Goal: Task Accomplishment & Management: Complete application form

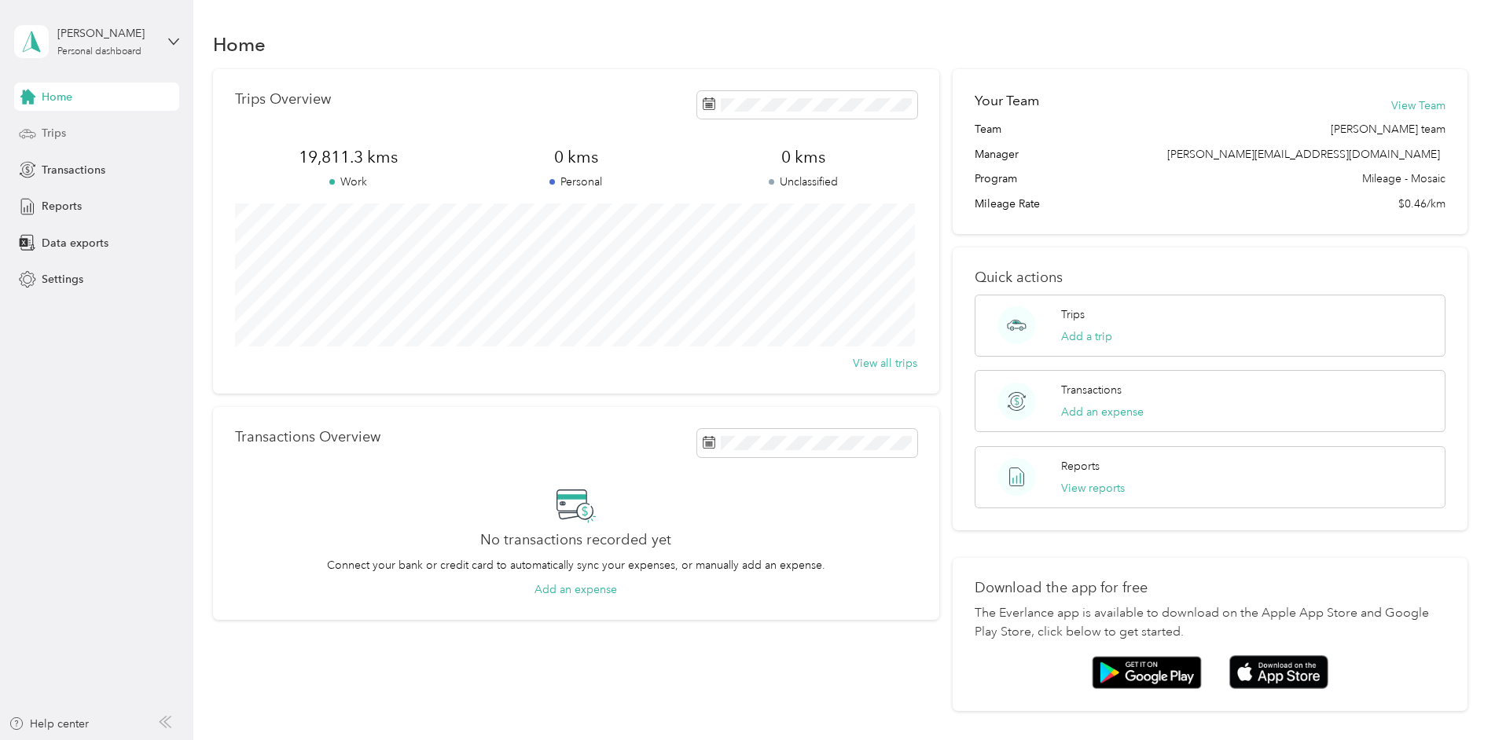
click at [56, 130] on span "Trips" at bounding box center [54, 133] width 24 height 17
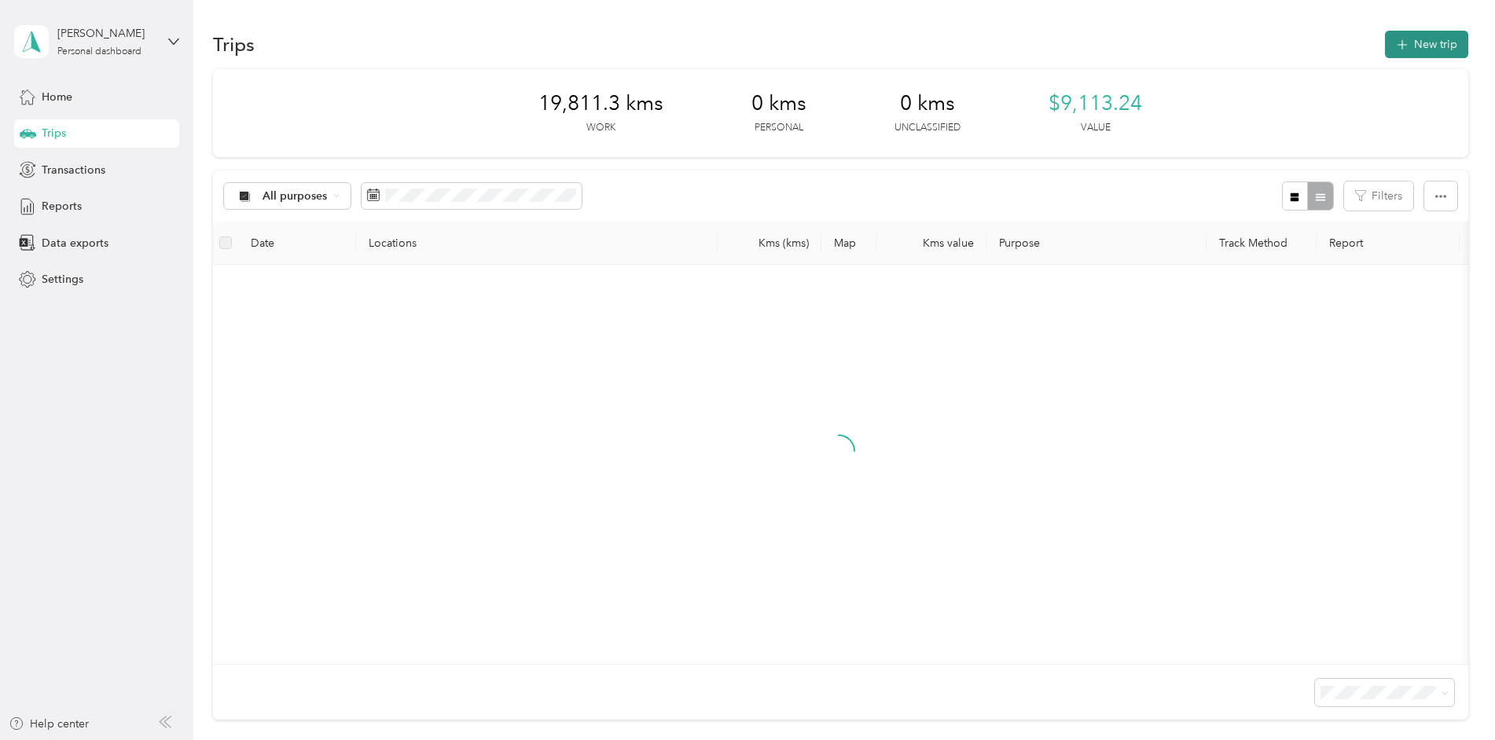
click at [1421, 45] on button "New trip" at bounding box center [1426, 45] width 83 height 28
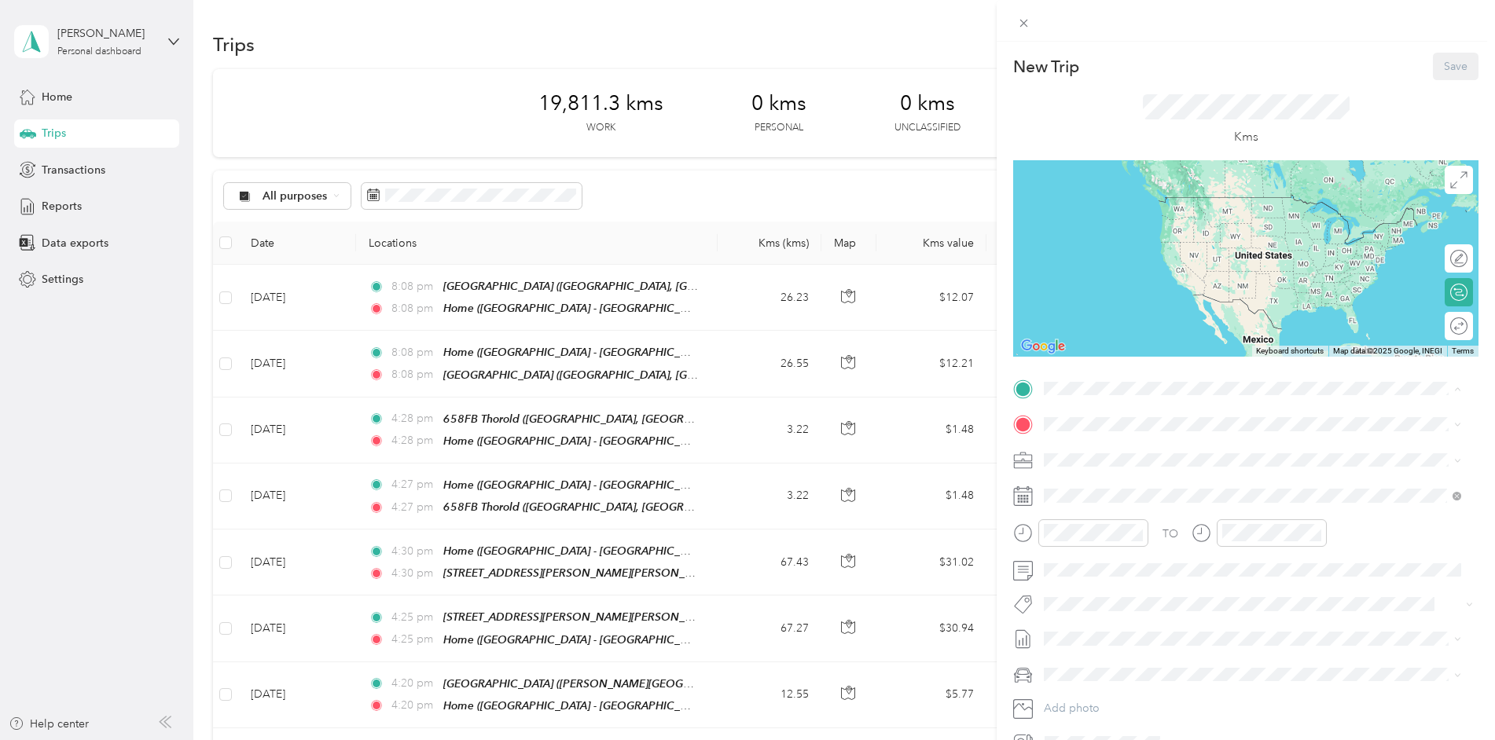
click at [1090, 463] on span "[STREET_ADDRESS]" at bounding box center [1124, 468] width 100 height 13
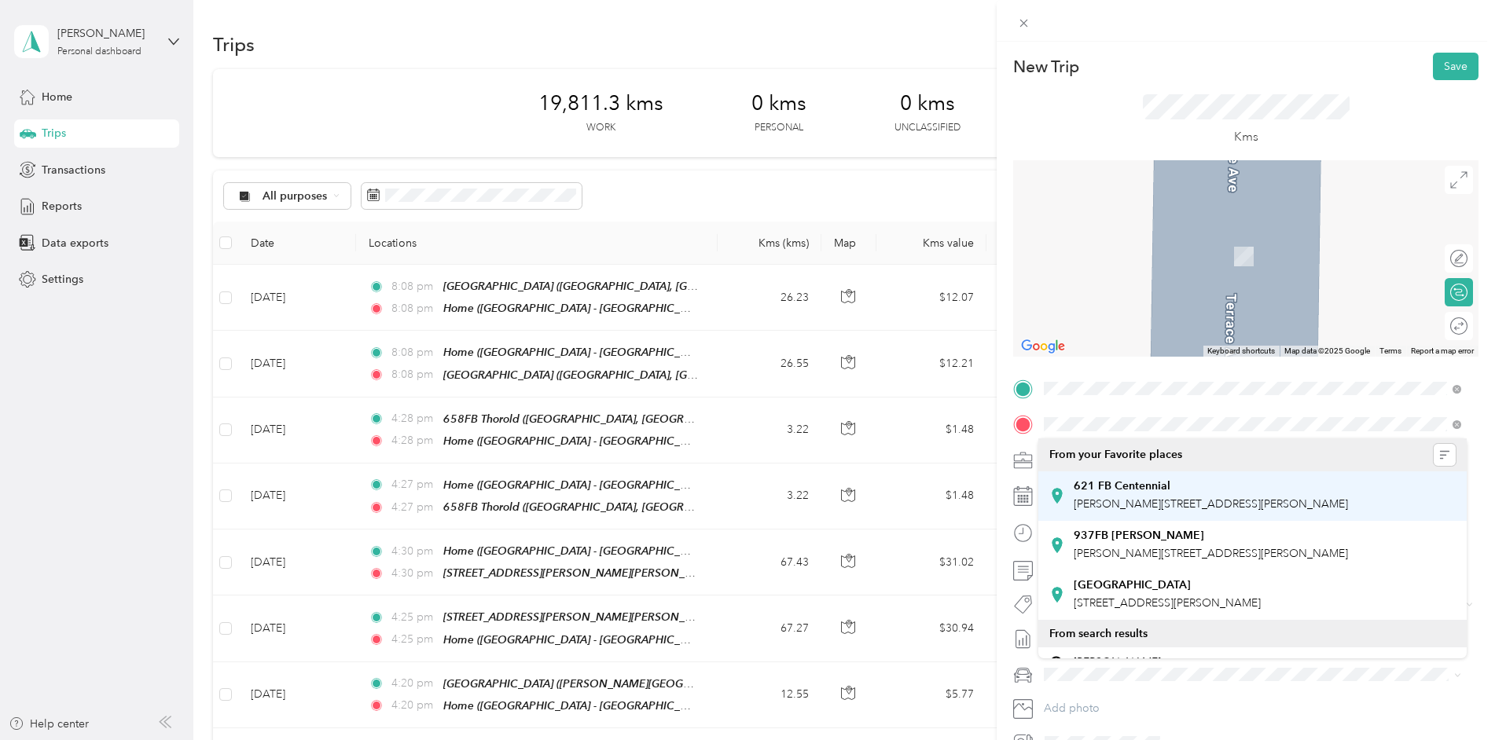
click at [1147, 494] on div "[STREET_ADDRESS][PERSON_NAME][PERSON_NAME]" at bounding box center [1211, 495] width 274 height 33
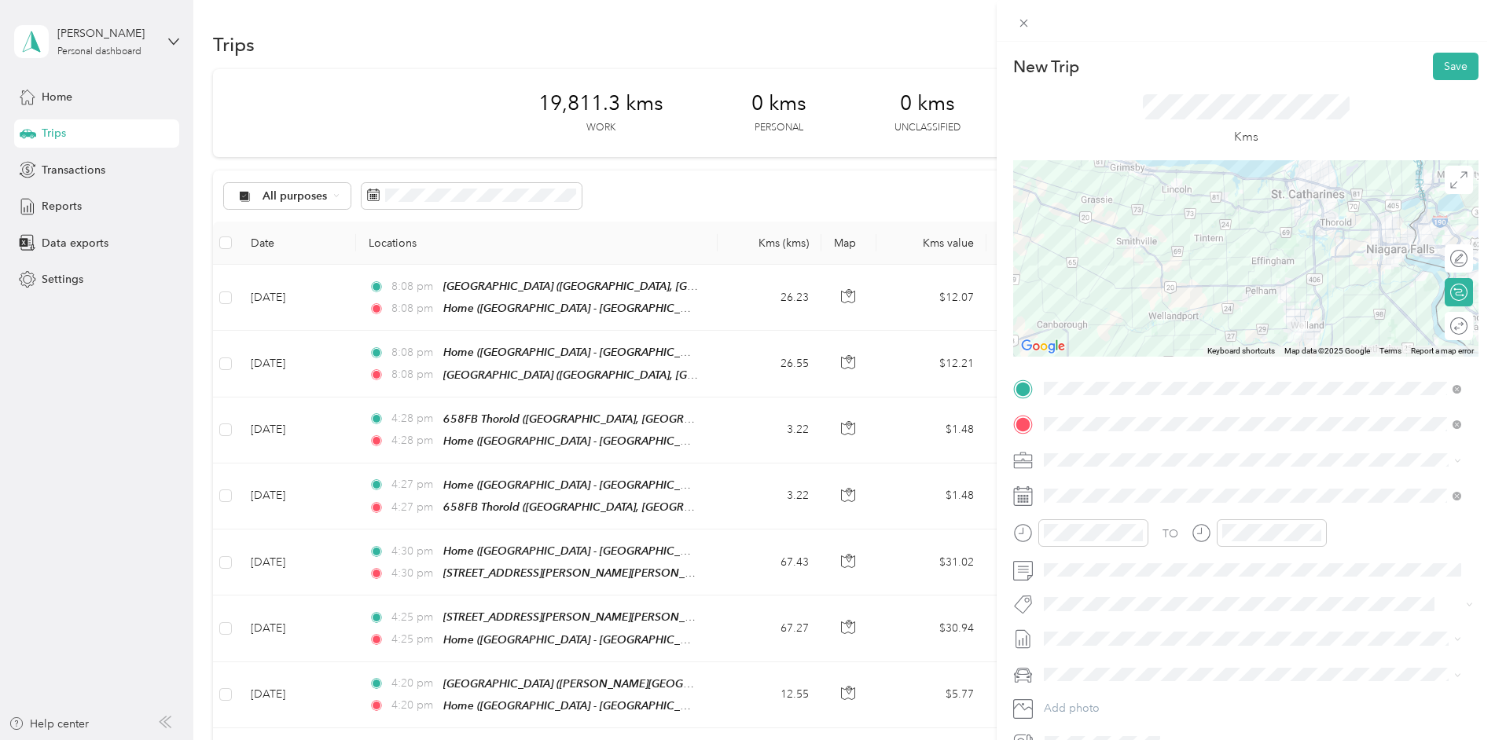
drag, startPoint x: 1243, startPoint y: 235, endPoint x: 1229, endPoint y: 266, distance: 33.8
click at [1229, 266] on div at bounding box center [1245, 258] width 465 height 196
click at [1436, 255] on div at bounding box center [1443, 259] width 14 height 14
click at [1205, 326] on div at bounding box center [1245, 258] width 465 height 196
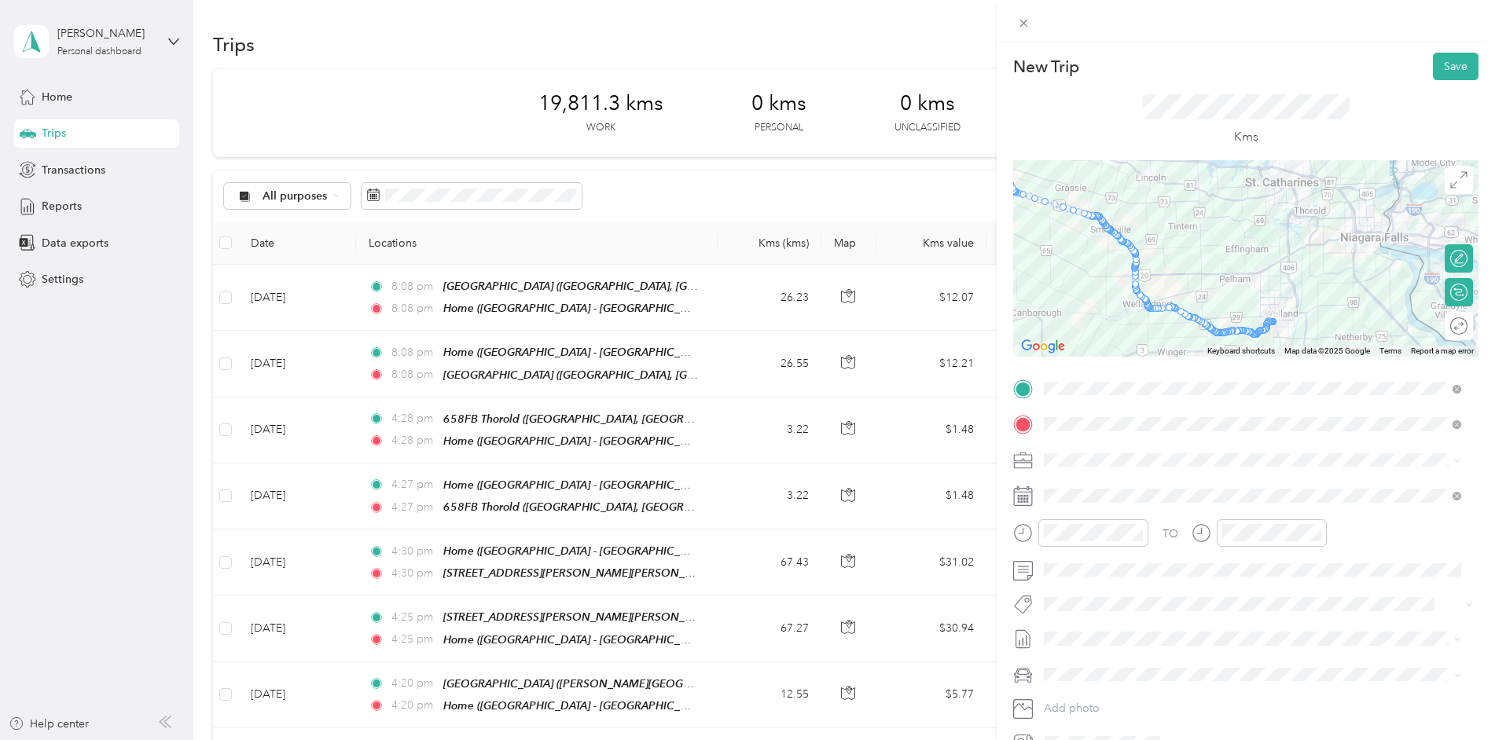
drag, startPoint x: 1290, startPoint y: 332, endPoint x: 1262, endPoint y: 319, distance: 30.2
click at [1262, 319] on img at bounding box center [1271, 320] width 20 height 20
click at [1291, 306] on div at bounding box center [1245, 258] width 465 height 196
drag, startPoint x: 1282, startPoint y: 318, endPoint x: 1193, endPoint y: 263, distance: 104.1
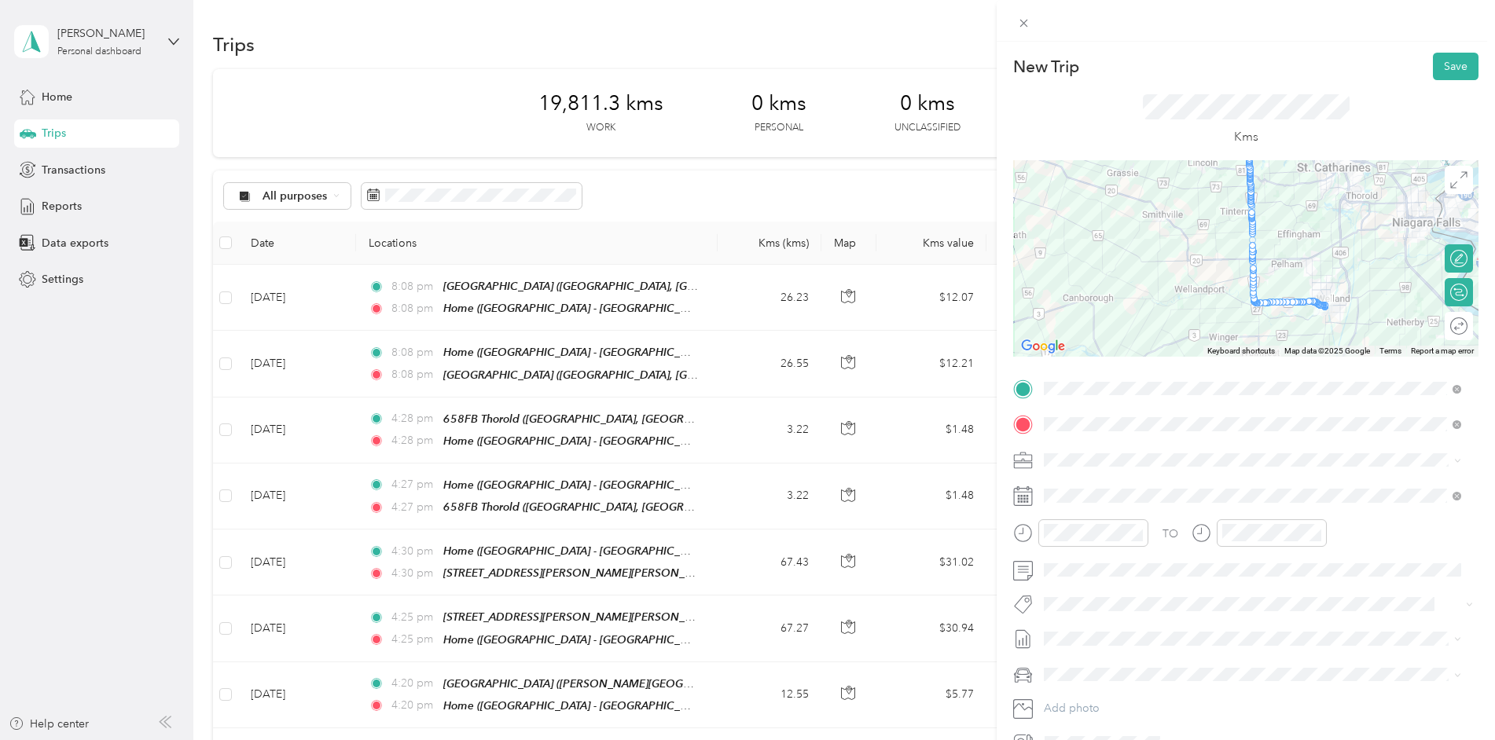
drag, startPoint x: 1123, startPoint y: 273, endPoint x: 1177, endPoint y: 259, distance: 55.1
click at [1177, 259] on div at bounding box center [1245, 258] width 465 height 196
click at [1075, 508] on button "Metro On" at bounding box center [1081, 508] width 64 height 20
click at [1437, 64] on button "Save" at bounding box center [1456, 67] width 46 height 28
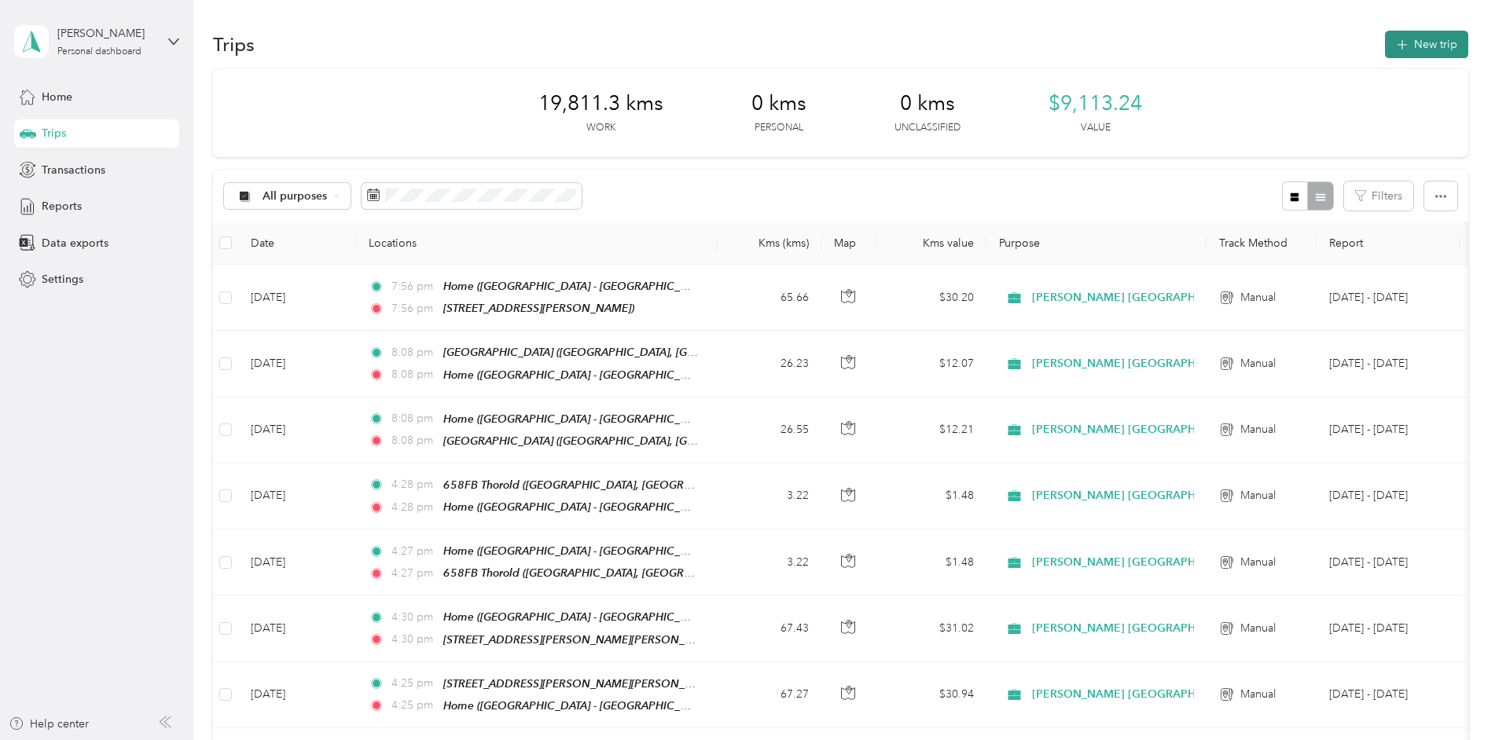
click at [1428, 46] on button "New trip" at bounding box center [1426, 45] width 83 height 28
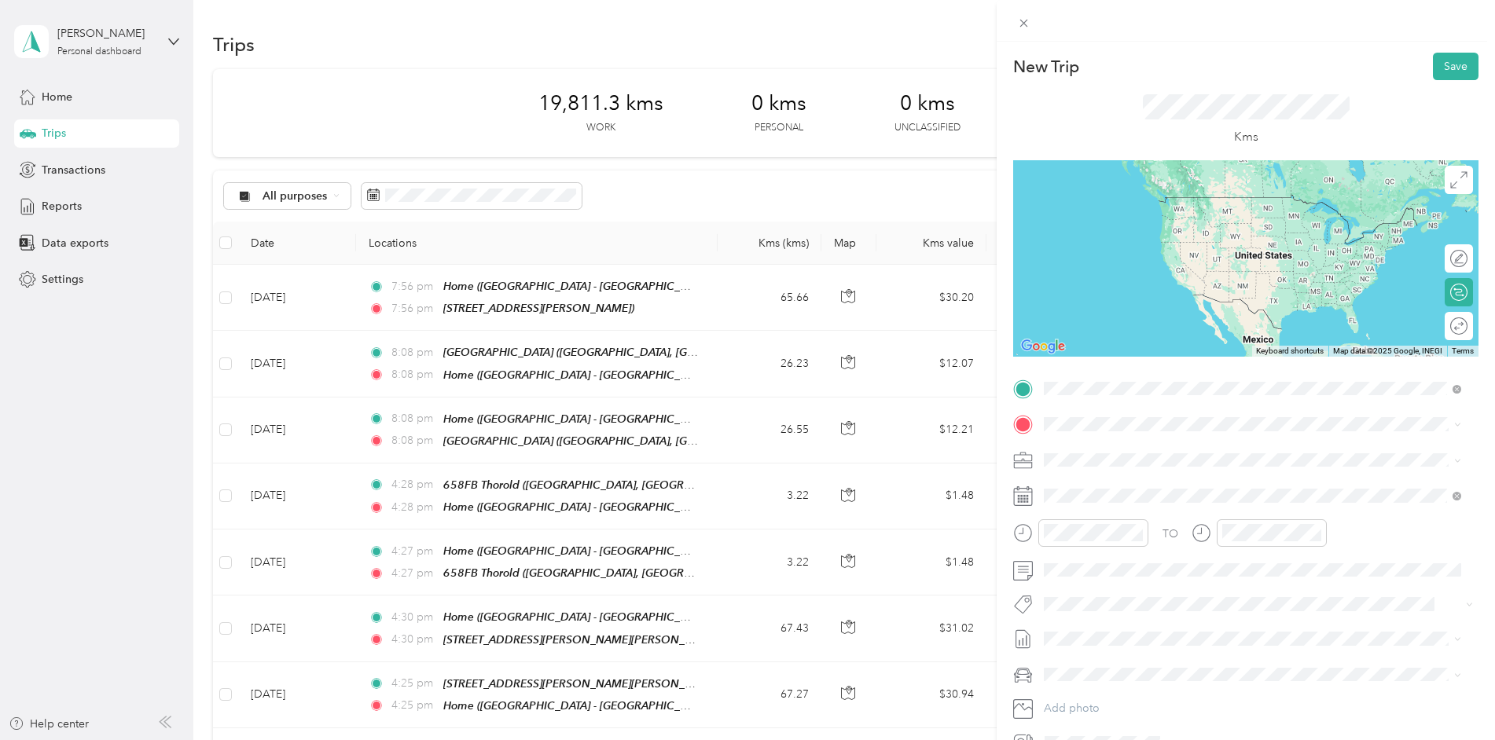
click at [1107, 457] on div "[STREET_ADDRESS][PERSON_NAME][PERSON_NAME]" at bounding box center [1211, 460] width 274 height 33
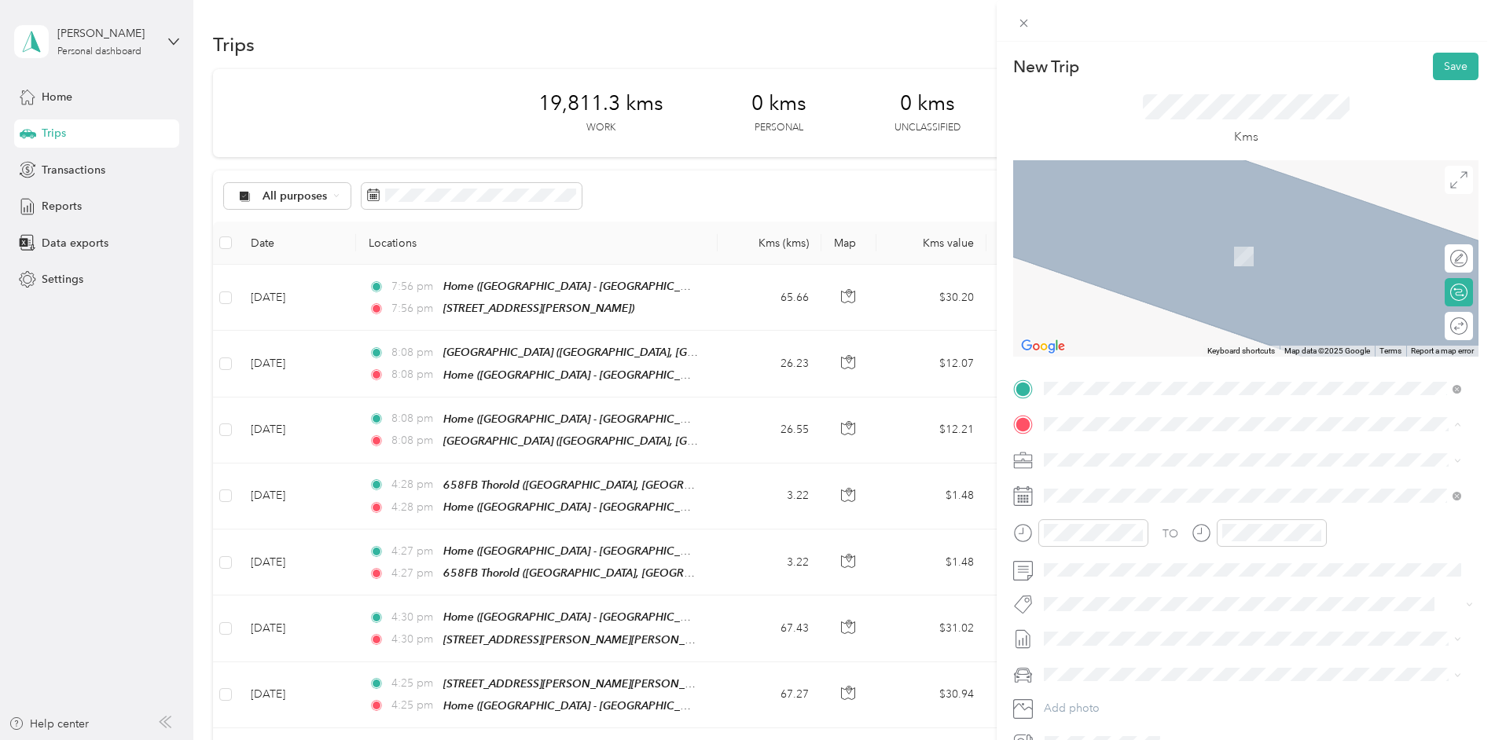
click at [1103, 496] on div "[STREET_ADDRESS]" at bounding box center [1124, 495] width 100 height 33
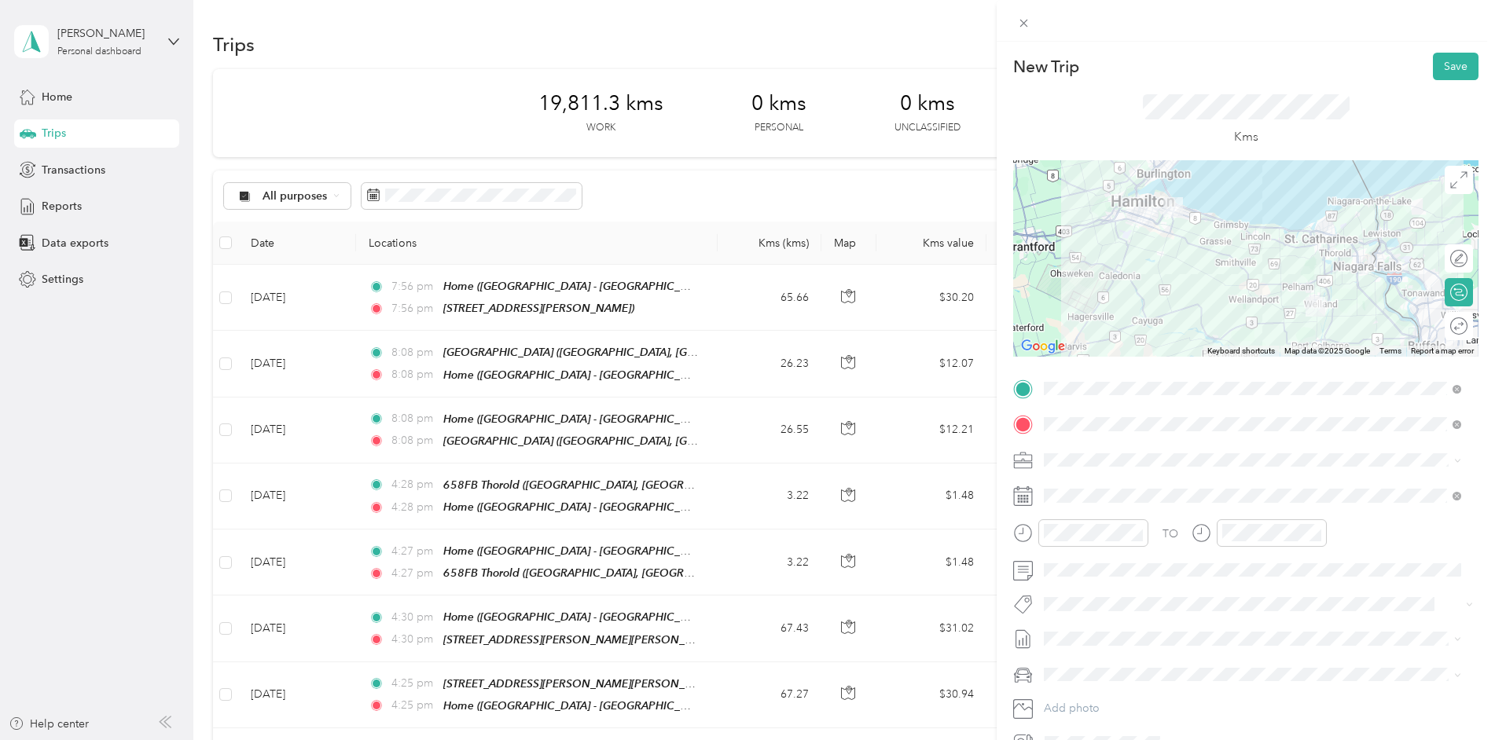
click at [1217, 255] on div at bounding box center [1245, 258] width 465 height 196
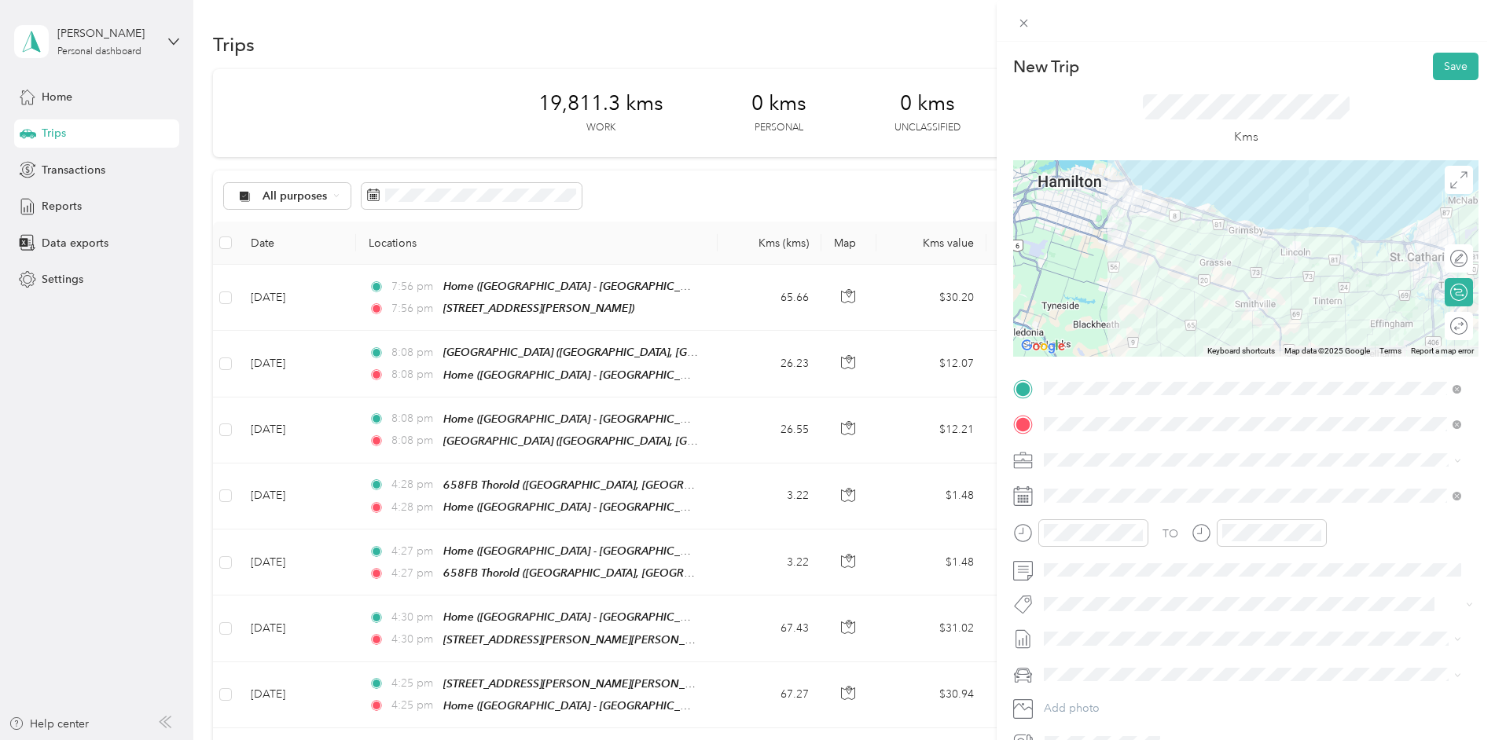
drag, startPoint x: 1187, startPoint y: 207, endPoint x: 1157, endPoint y: 325, distance: 122.4
click at [1157, 325] on div at bounding box center [1245, 258] width 465 height 196
click at [1443, 261] on div at bounding box center [1450, 259] width 33 height 17
drag, startPoint x: 1131, startPoint y: 195, endPoint x: 1117, endPoint y: 244, distance: 50.7
click at [1021, 26] on icon at bounding box center [1024, 24] width 8 height 8
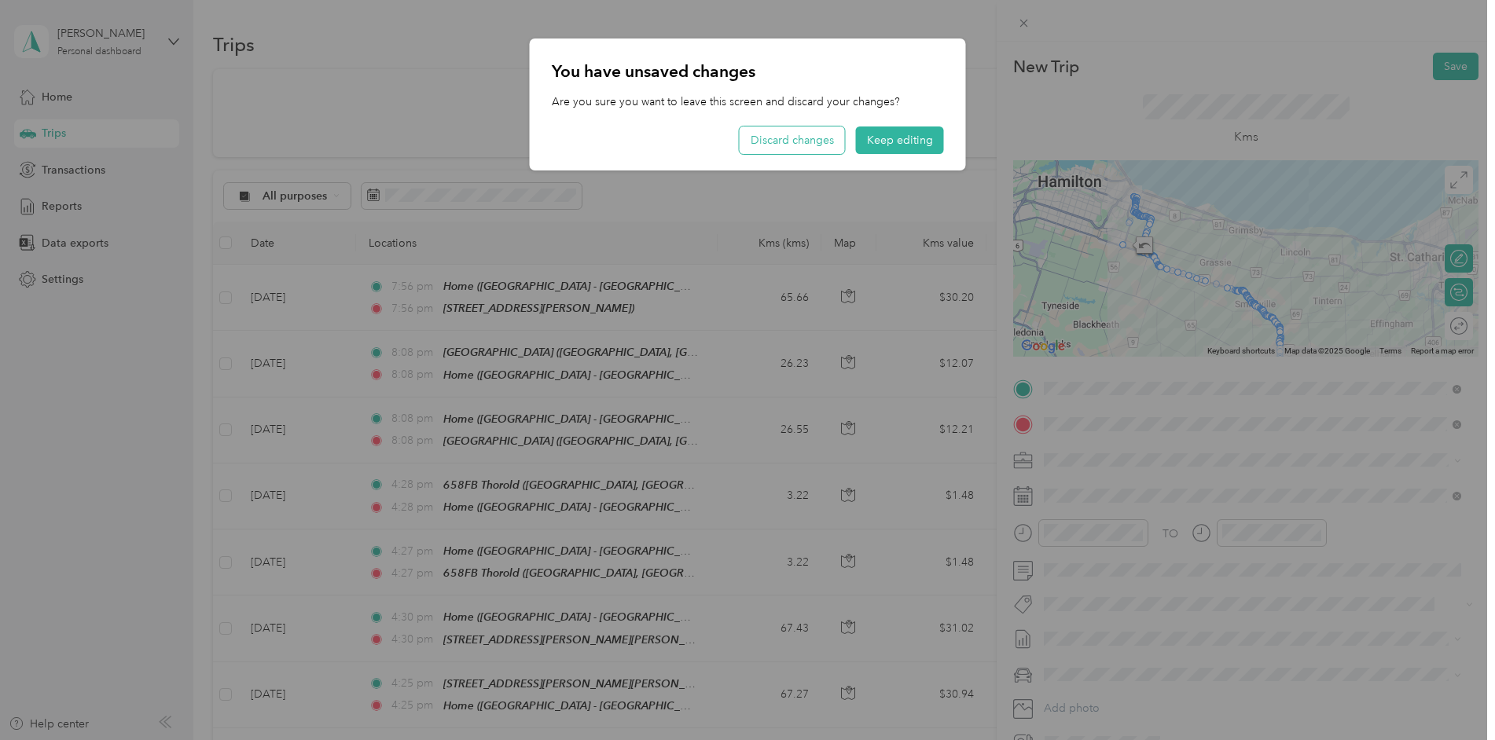
click at [770, 142] on button "Discard changes" at bounding box center [792, 141] width 105 height 28
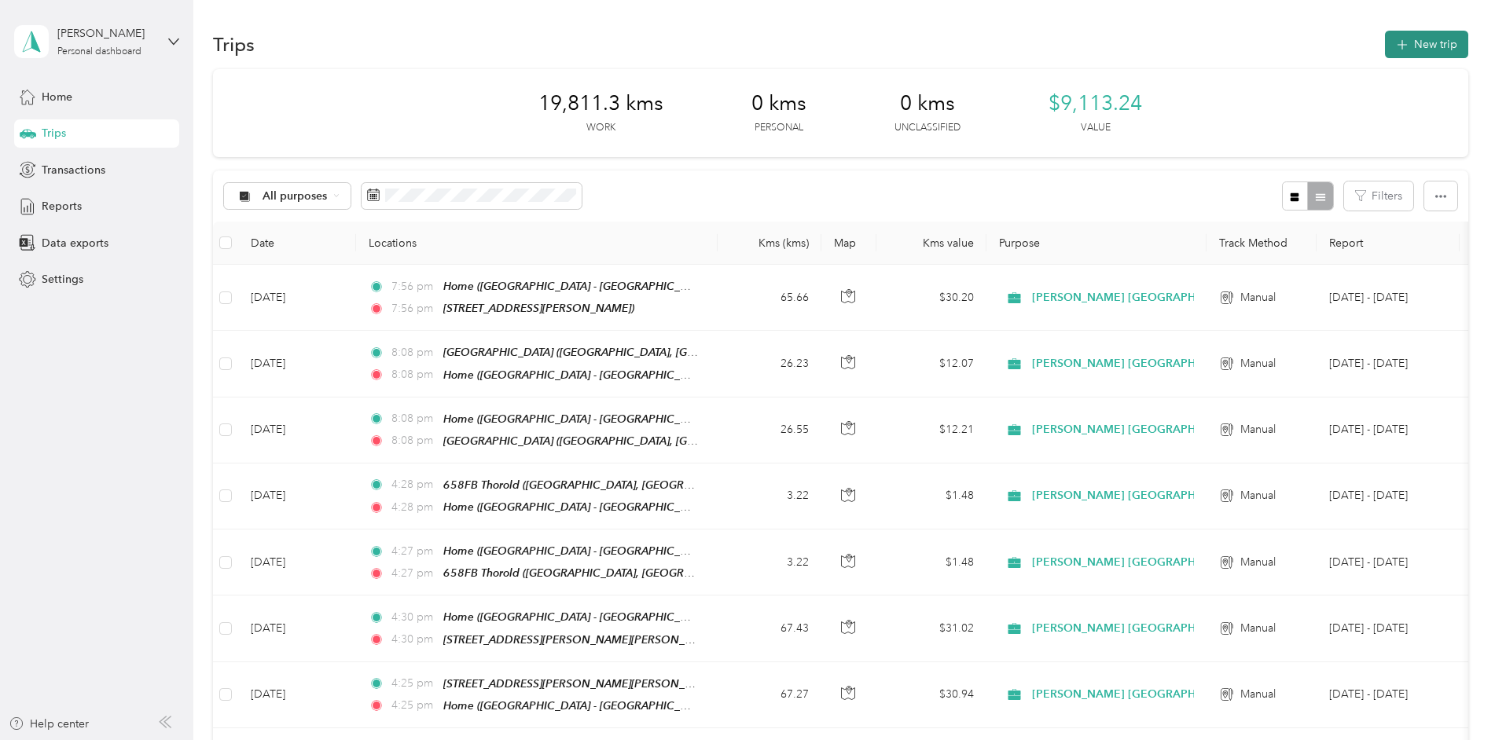
click at [1427, 41] on button "New trip" at bounding box center [1426, 45] width 83 height 28
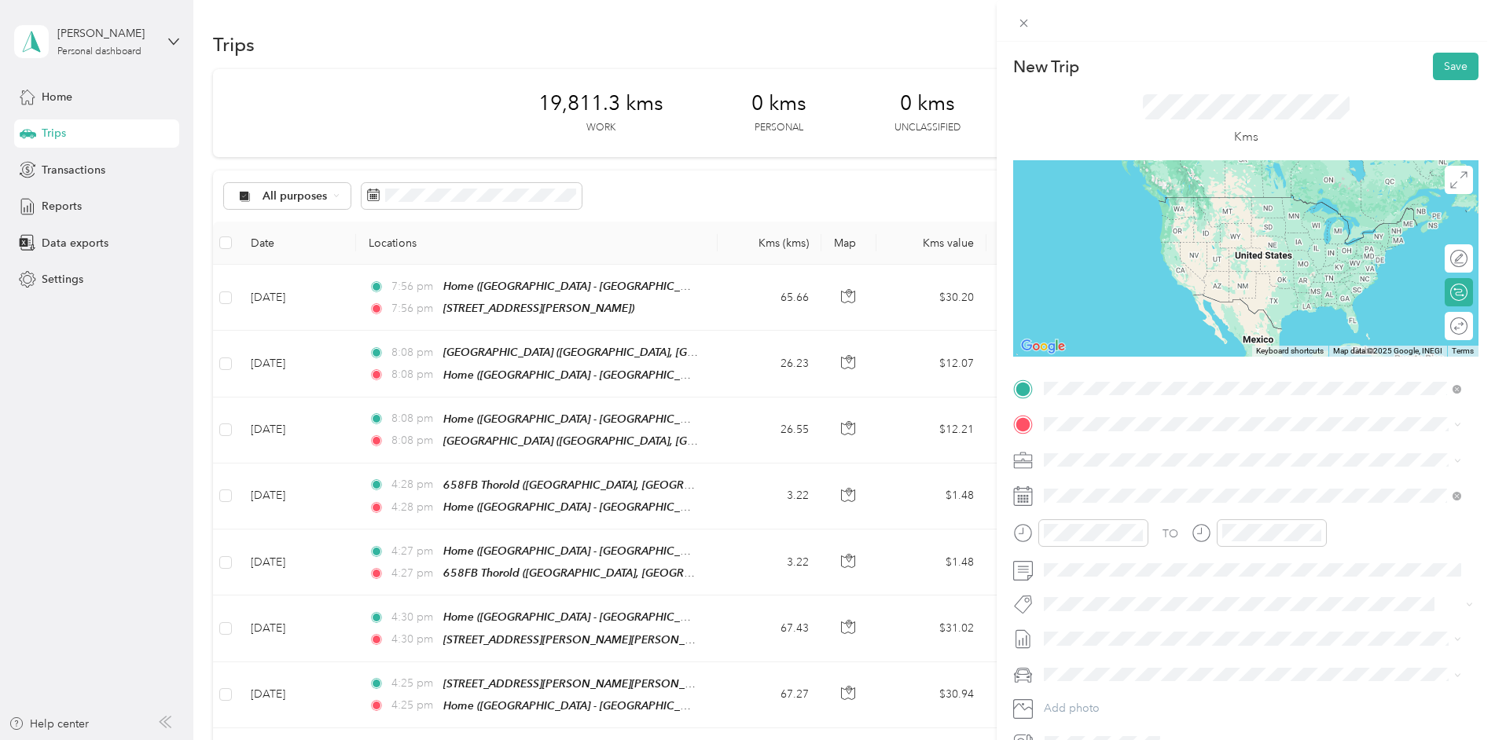
click at [1106, 446] on strong "621 FB Centennial" at bounding box center [1122, 451] width 97 height 14
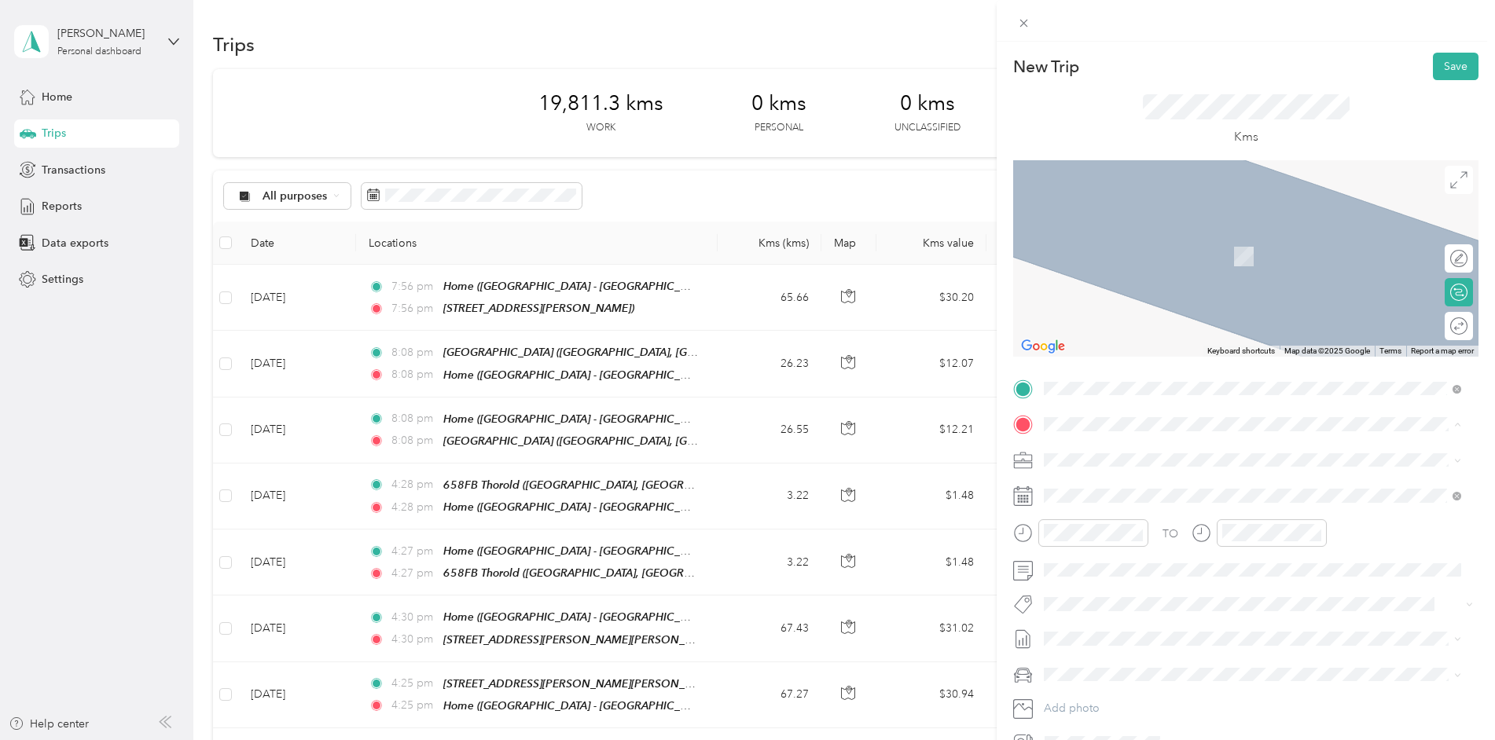
click at [1084, 488] on strong "Home" at bounding box center [1089, 486] width 31 height 14
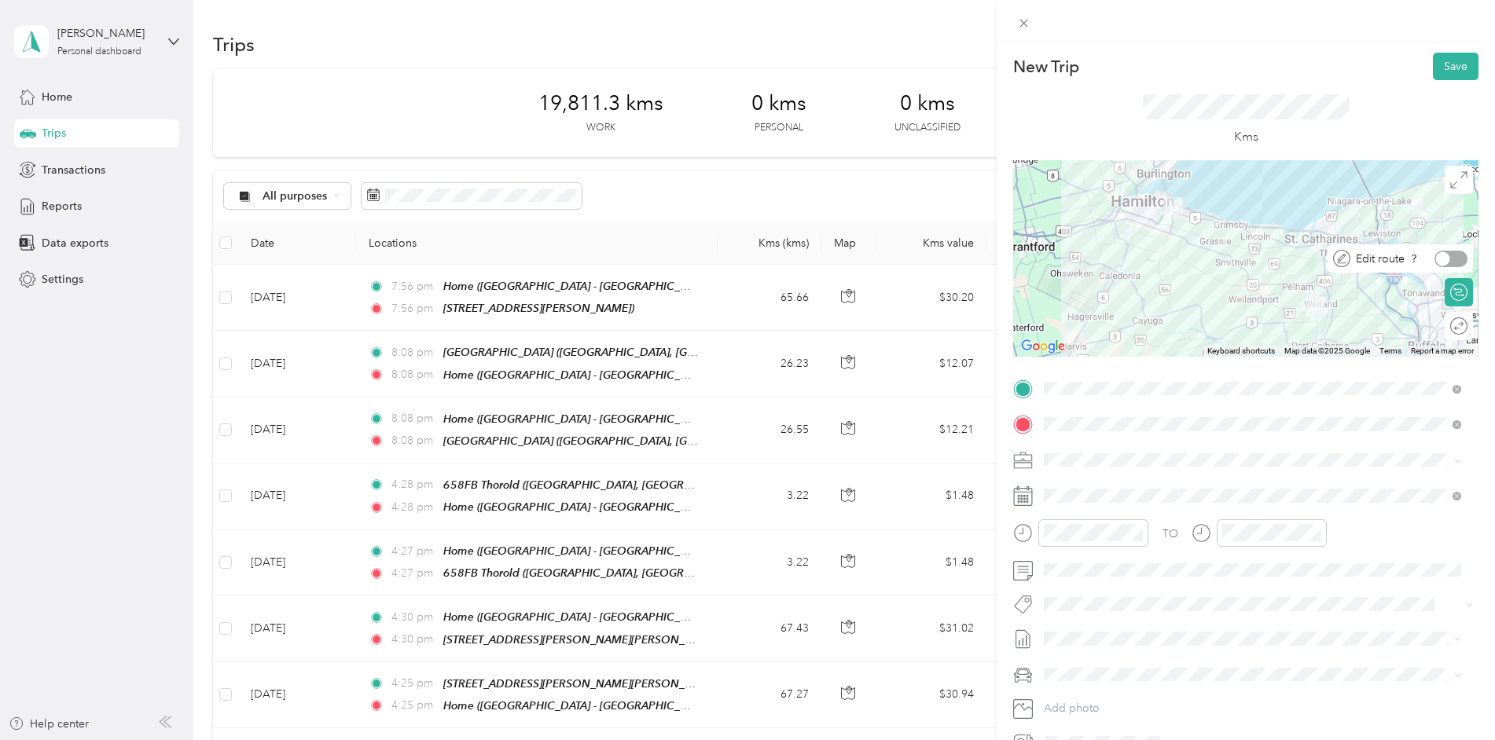
click at [1445, 260] on div at bounding box center [1450, 259] width 33 height 17
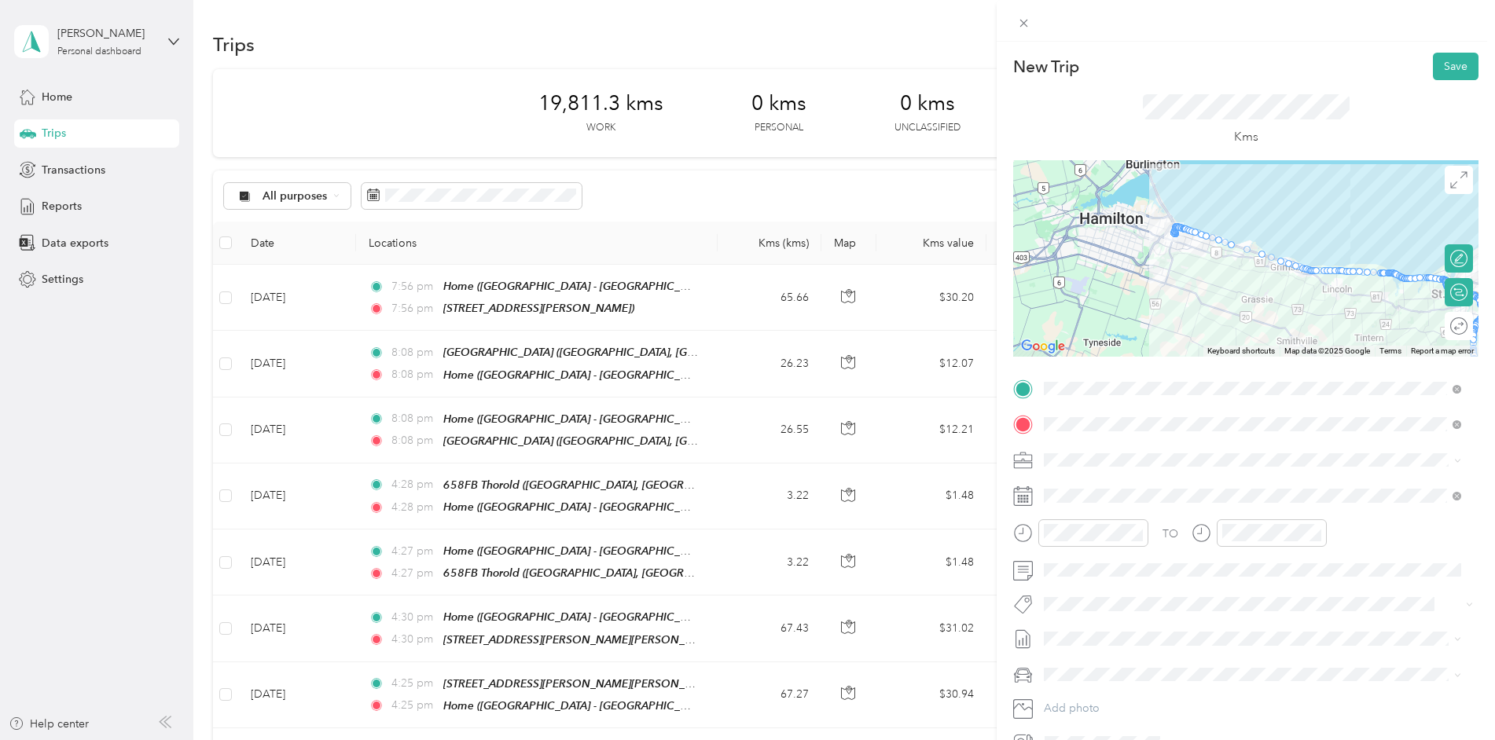
drag, startPoint x: 1144, startPoint y: 192, endPoint x: 1160, endPoint y: 275, distance: 84.8
click at [1160, 275] on div at bounding box center [1245, 258] width 465 height 196
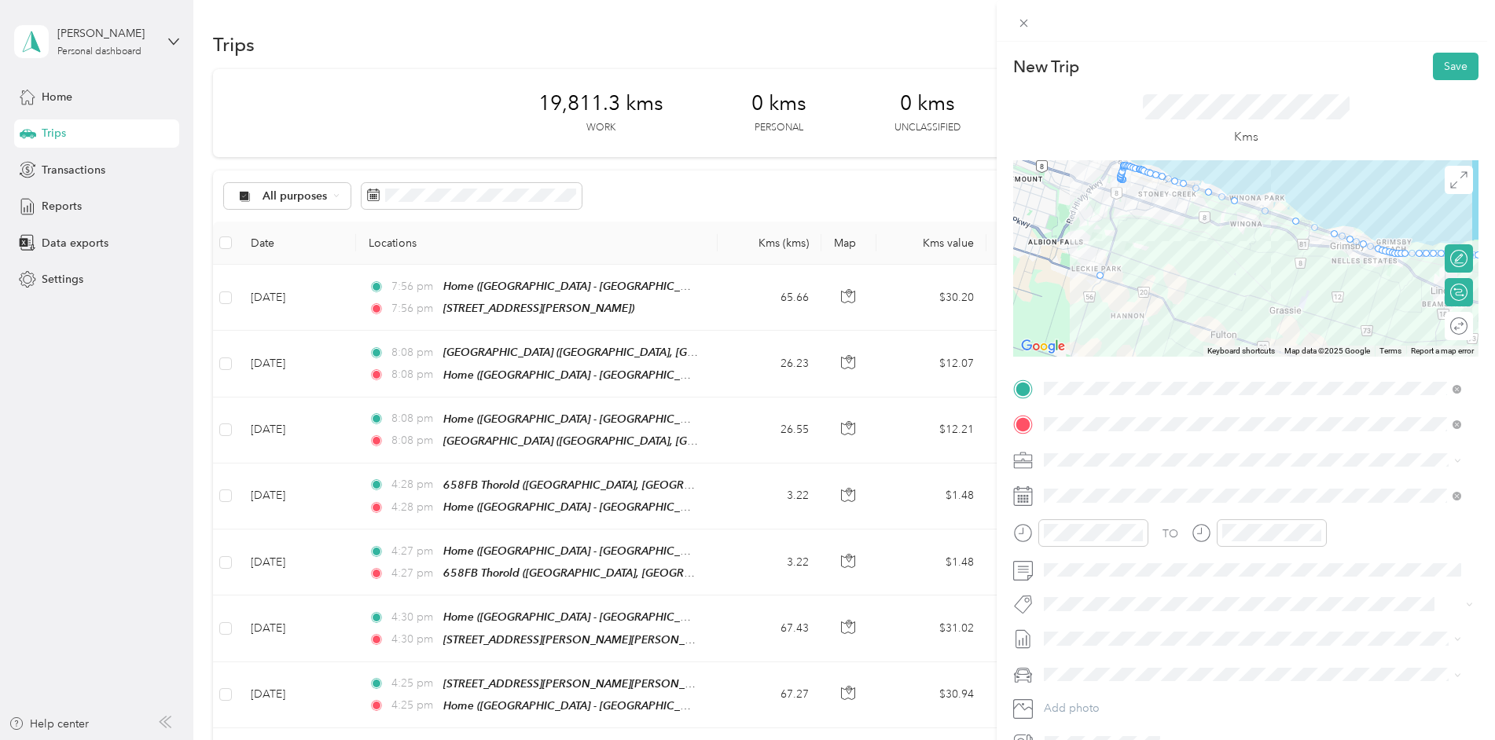
drag, startPoint x: 1115, startPoint y: 174, endPoint x: 1092, endPoint y: 281, distance: 110.2
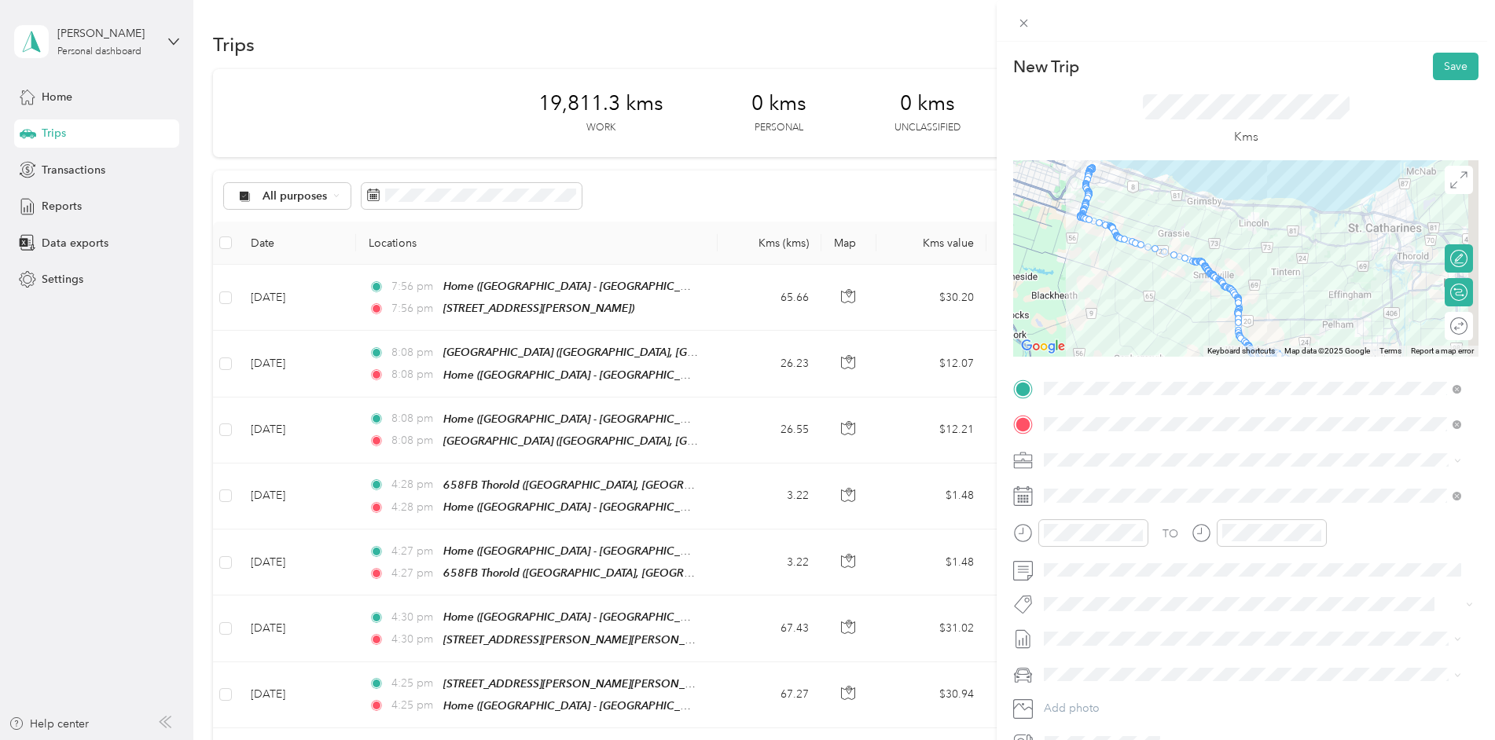
drag, startPoint x: 1235, startPoint y: 271, endPoint x: 1159, endPoint y: 189, distance: 112.4
click at [1158, 189] on div at bounding box center [1245, 258] width 465 height 196
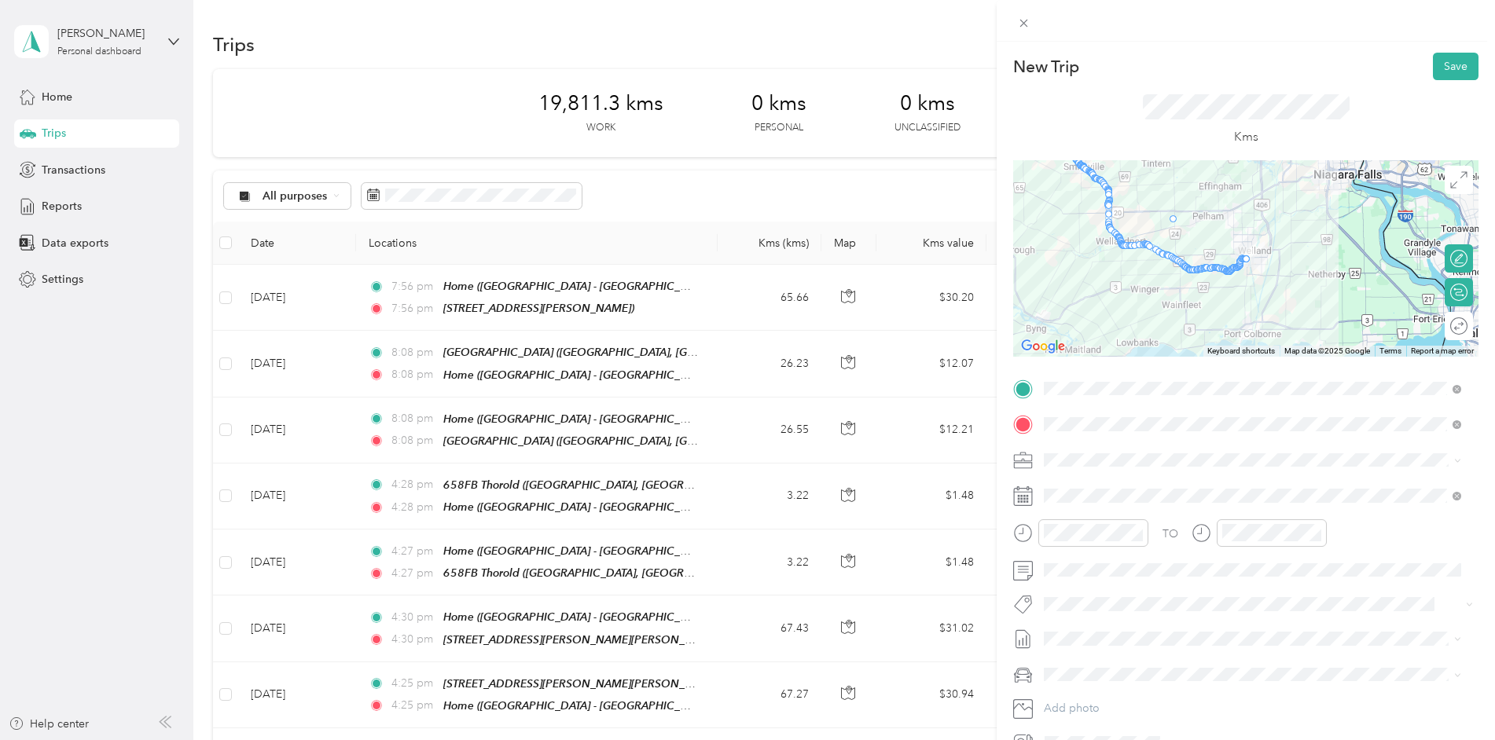
drag, startPoint x: 1103, startPoint y: 208, endPoint x: 1171, endPoint y: 218, distance: 68.2
click at [1026, 28] on icon at bounding box center [1023, 23] width 13 height 13
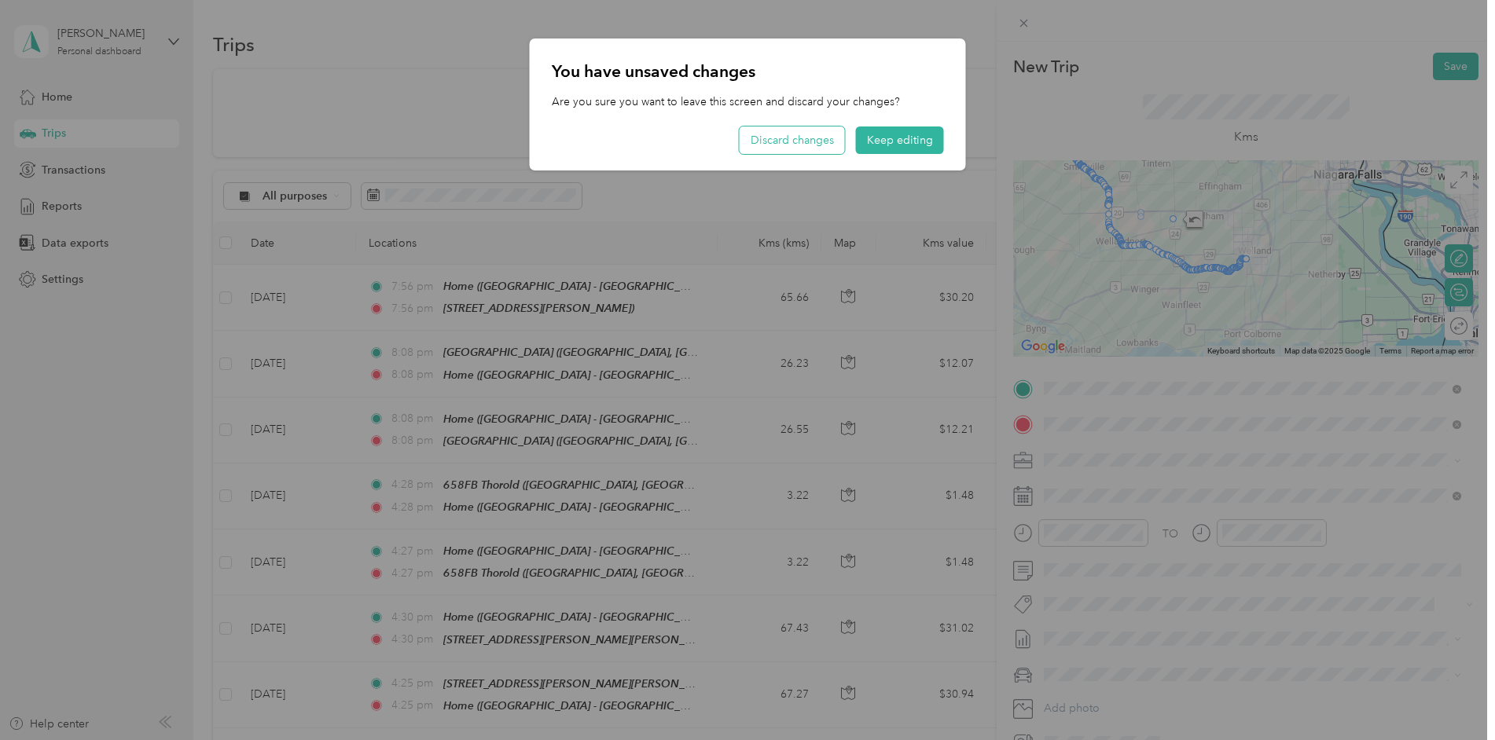
click at [799, 149] on button "Discard changes" at bounding box center [792, 141] width 105 height 28
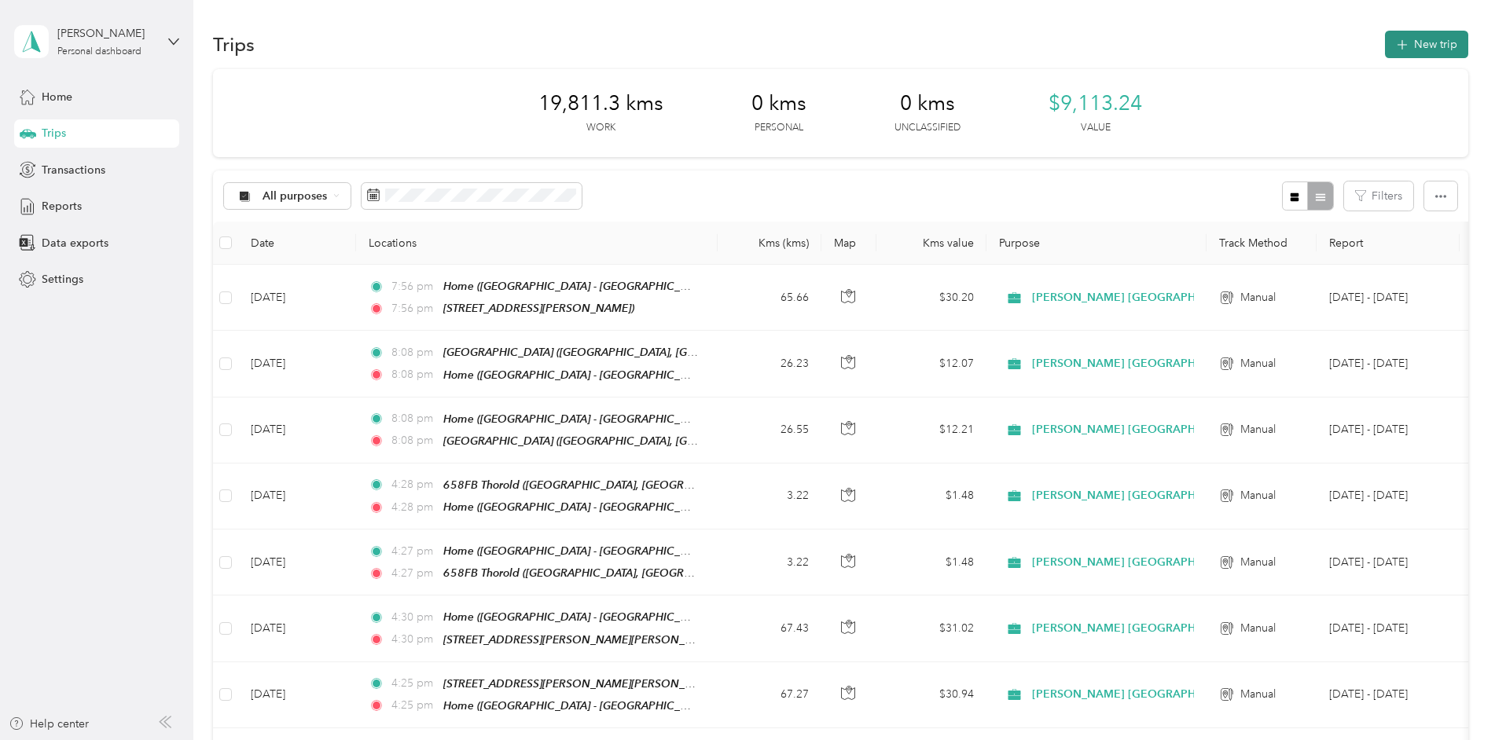
click at [1431, 47] on button "New trip" at bounding box center [1426, 45] width 83 height 28
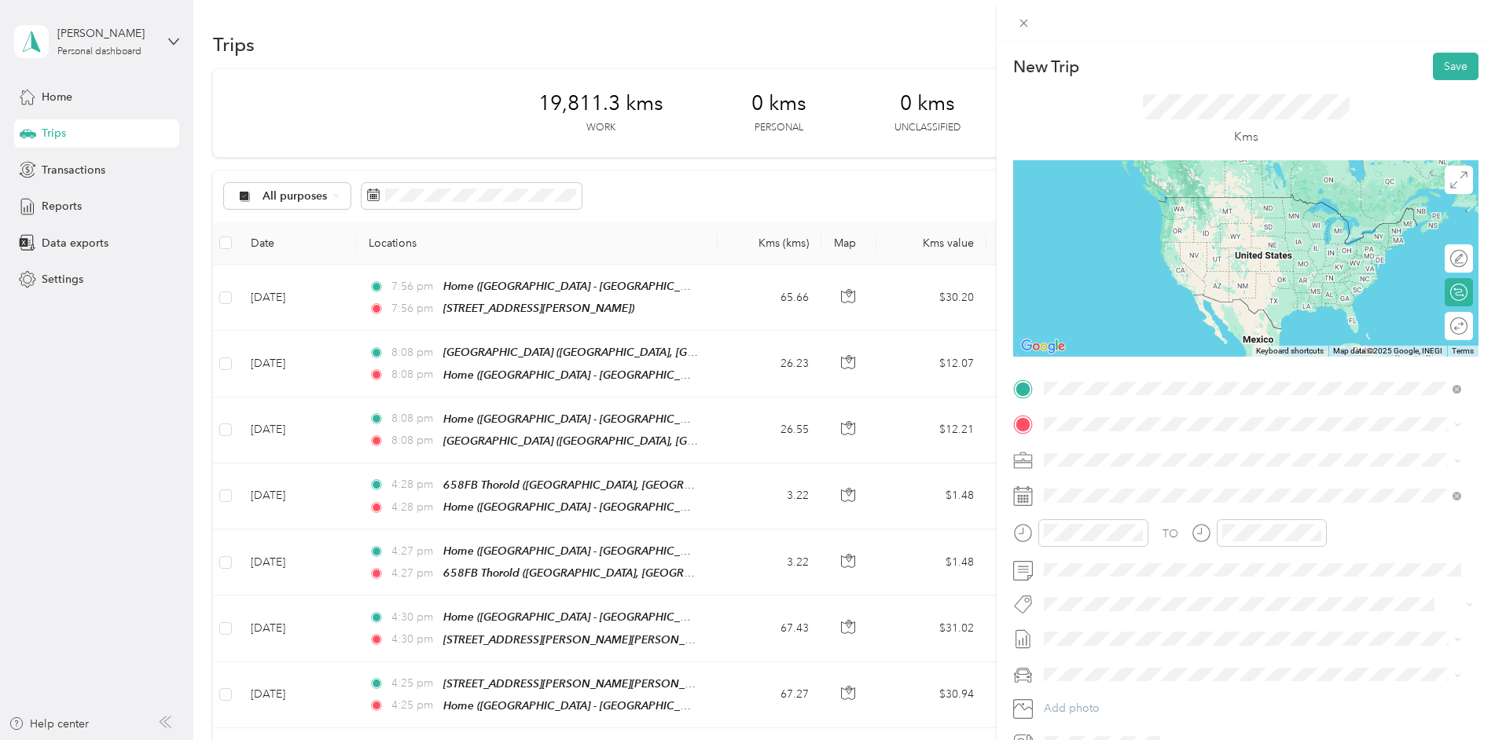
click at [1103, 451] on div "[STREET_ADDRESS][PERSON_NAME][PERSON_NAME]" at bounding box center [1211, 460] width 274 height 33
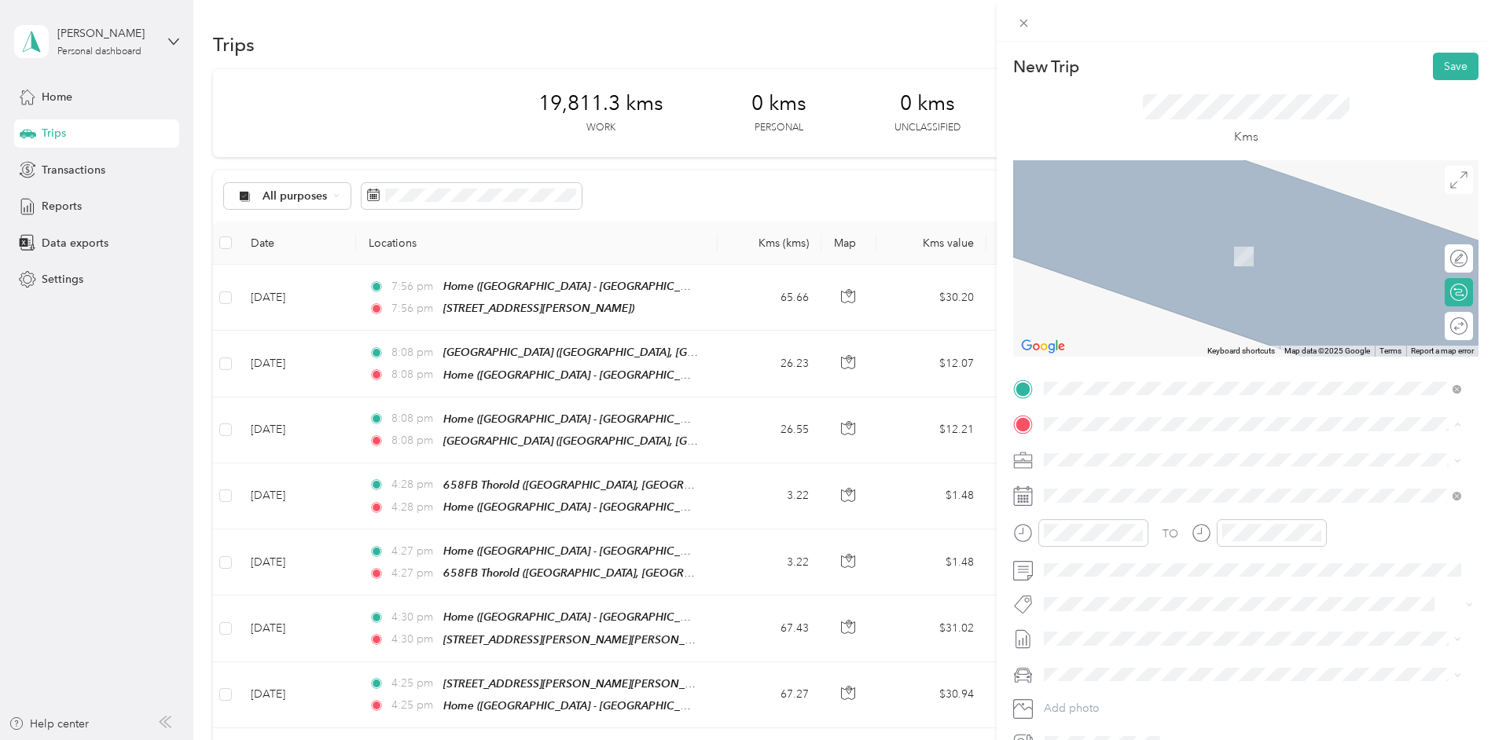
click at [1100, 500] on span "[STREET_ADDRESS]" at bounding box center [1124, 504] width 100 height 13
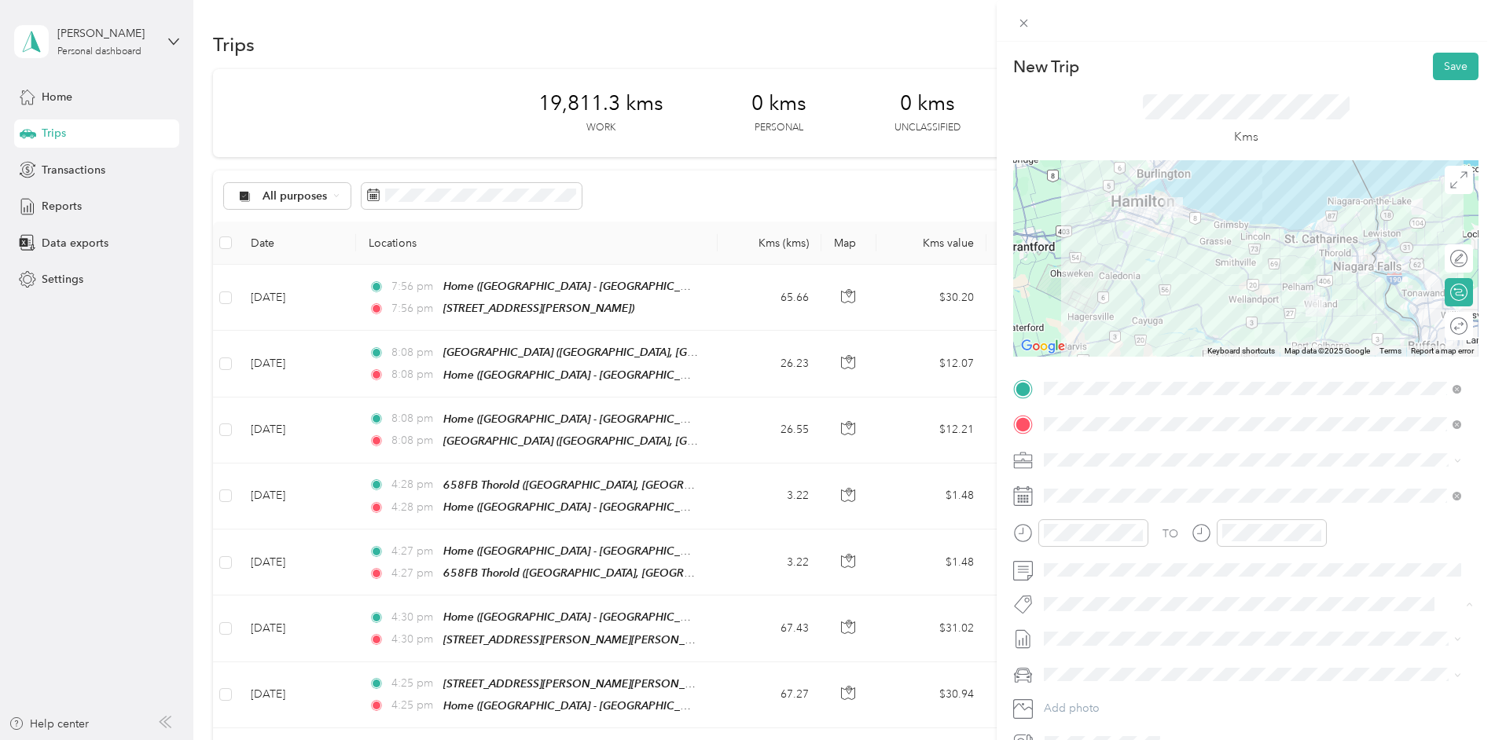
click at [1067, 506] on span "Metro On" at bounding box center [1081, 508] width 42 height 14
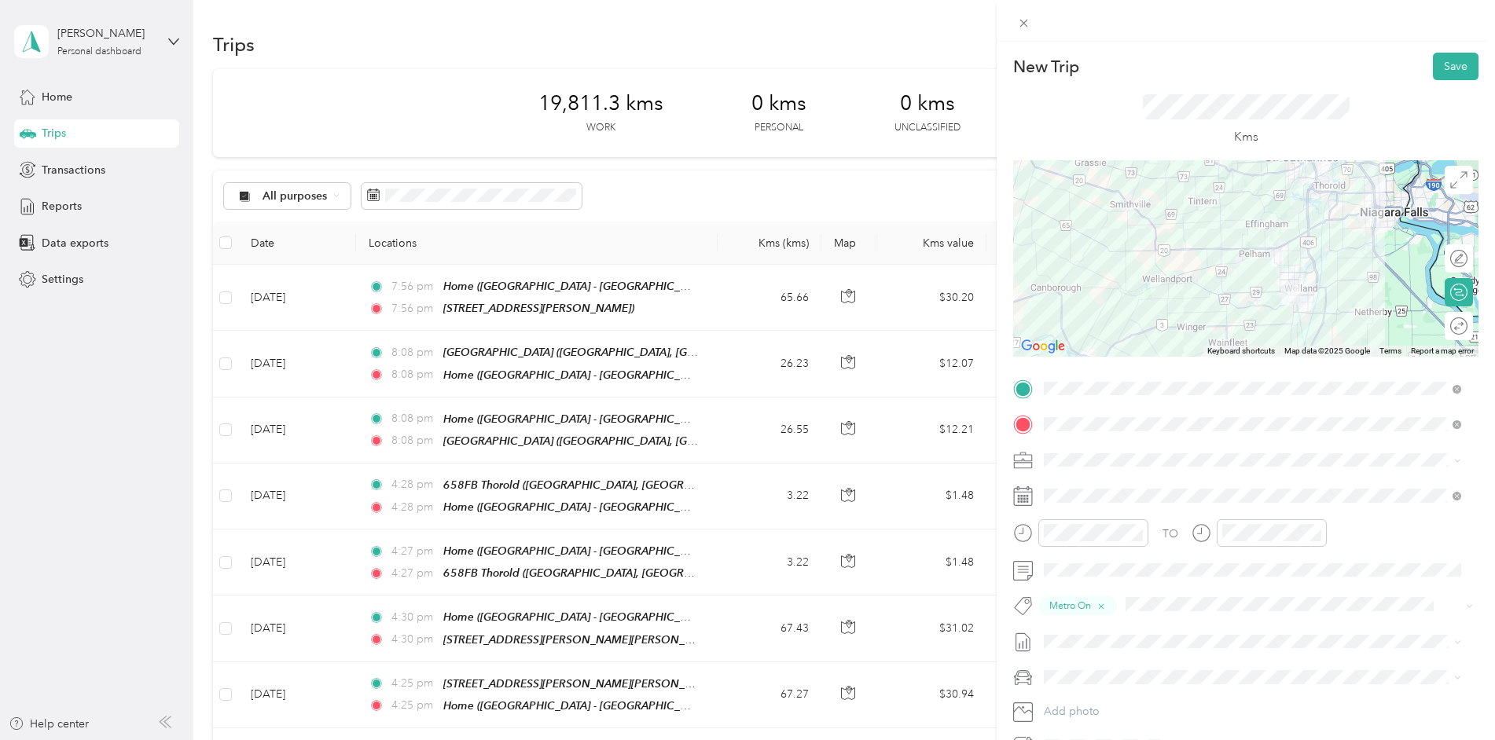
click at [1257, 307] on div at bounding box center [1245, 258] width 465 height 196
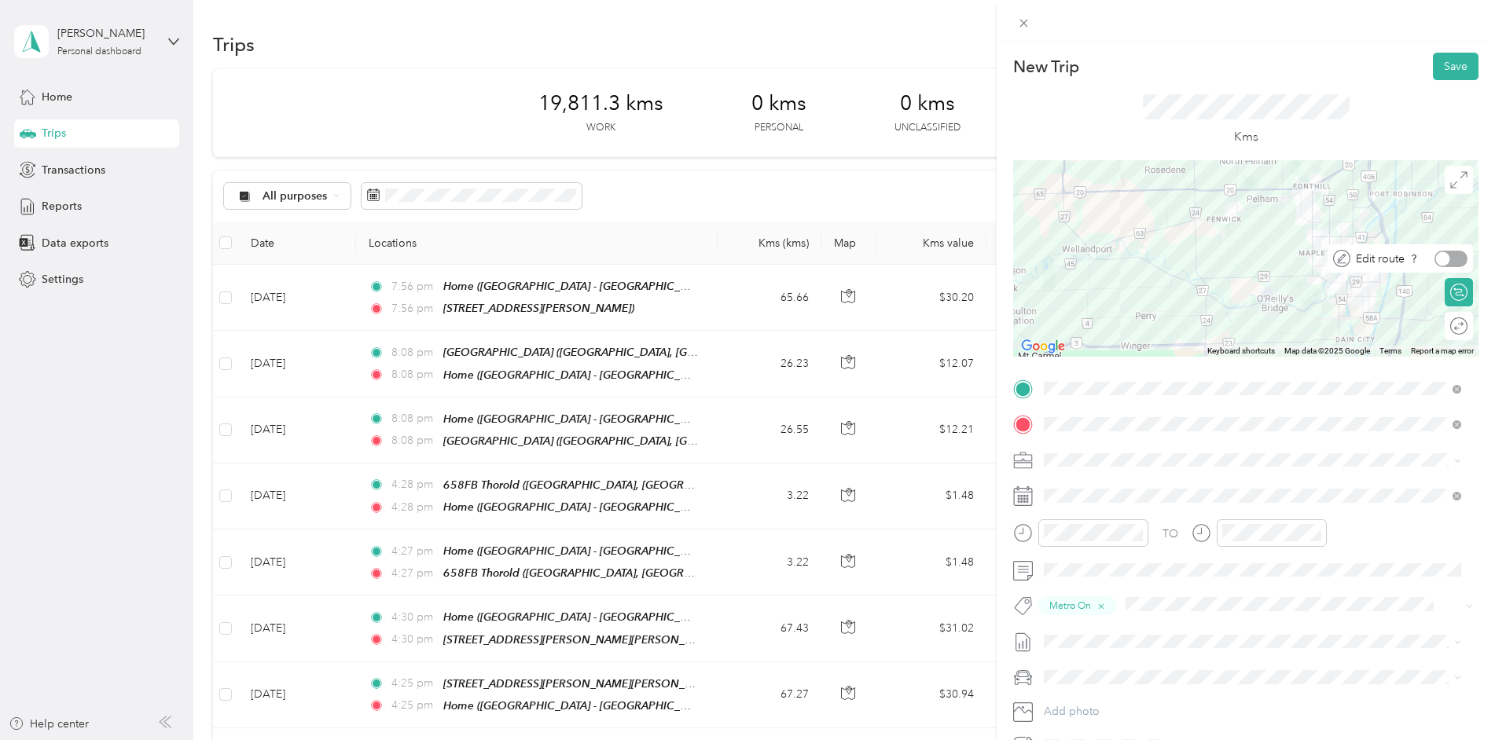
drag, startPoint x: 1284, startPoint y: 307, endPoint x: 1442, endPoint y: 262, distance: 164.4
click at [1442, 262] on div "← Move left → Move right ↑ Move up ↓ Move down + Zoom in - Zoom out Home Jump l…" at bounding box center [1245, 258] width 465 height 196
click at [1443, 255] on div at bounding box center [1450, 259] width 33 height 17
drag, startPoint x: 1056, startPoint y: 192, endPoint x: 1192, endPoint y: 201, distance: 136.3
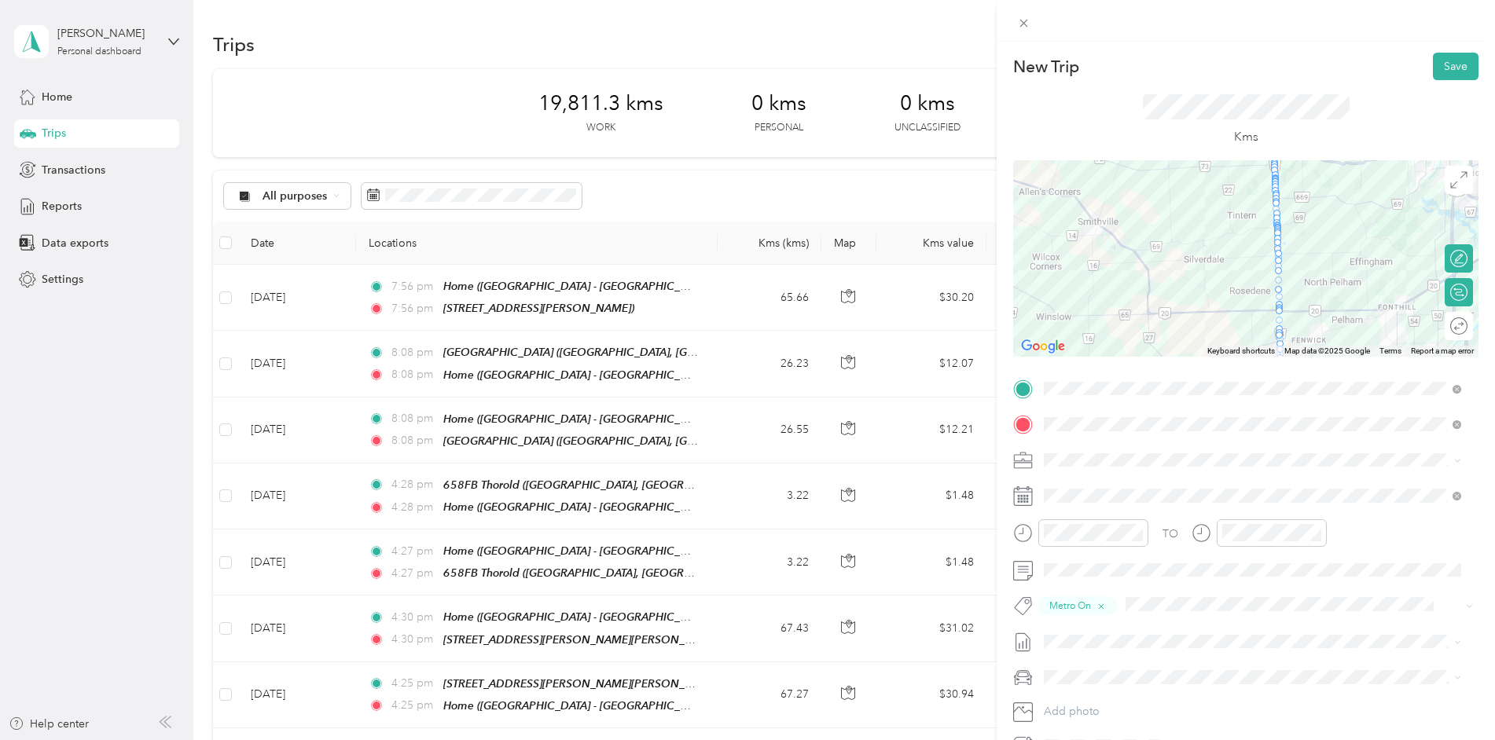
drag, startPoint x: 1148, startPoint y: 214, endPoint x: 1235, endPoint y: 336, distance: 150.0
click at [1235, 336] on div at bounding box center [1245, 258] width 465 height 196
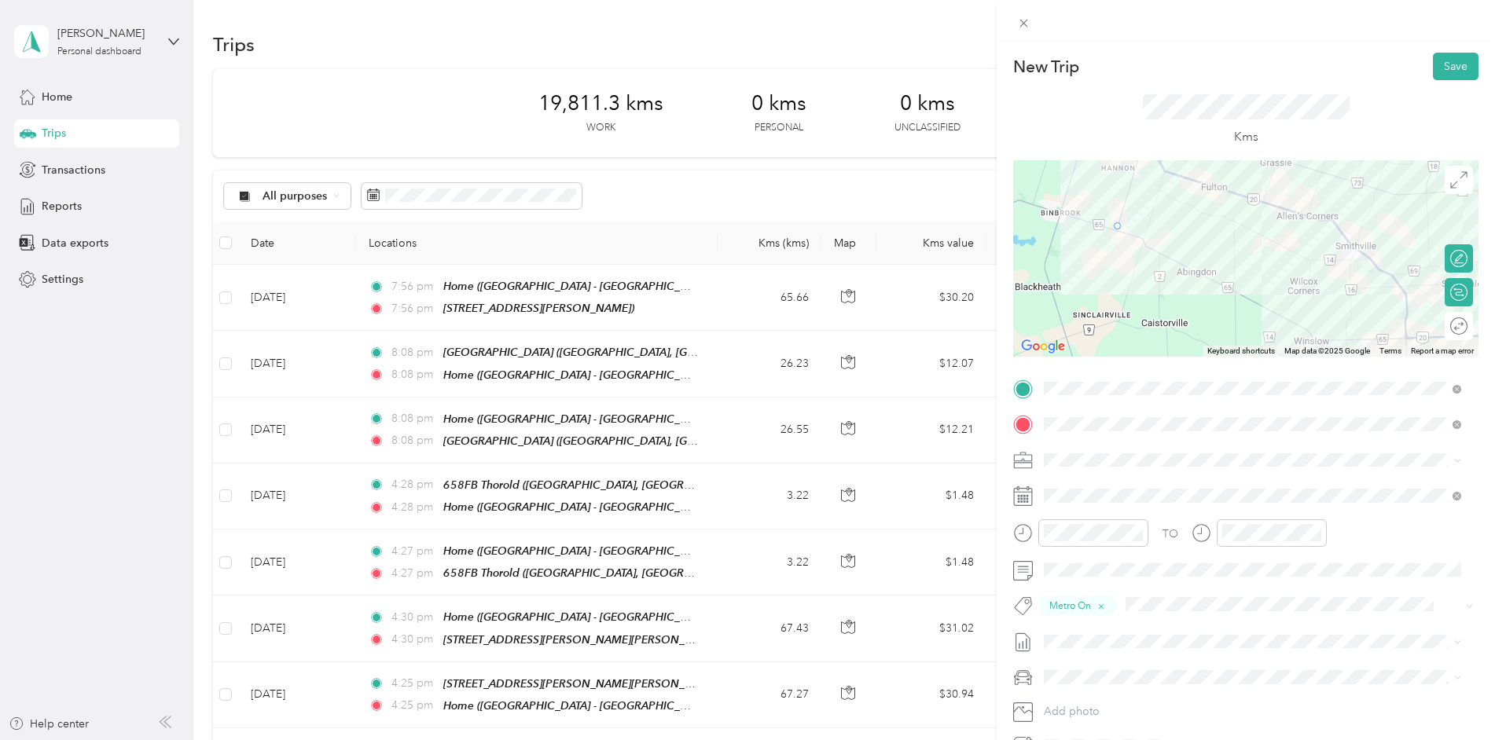
drag, startPoint x: 1273, startPoint y: 314, endPoint x: 1109, endPoint y: 229, distance: 184.9
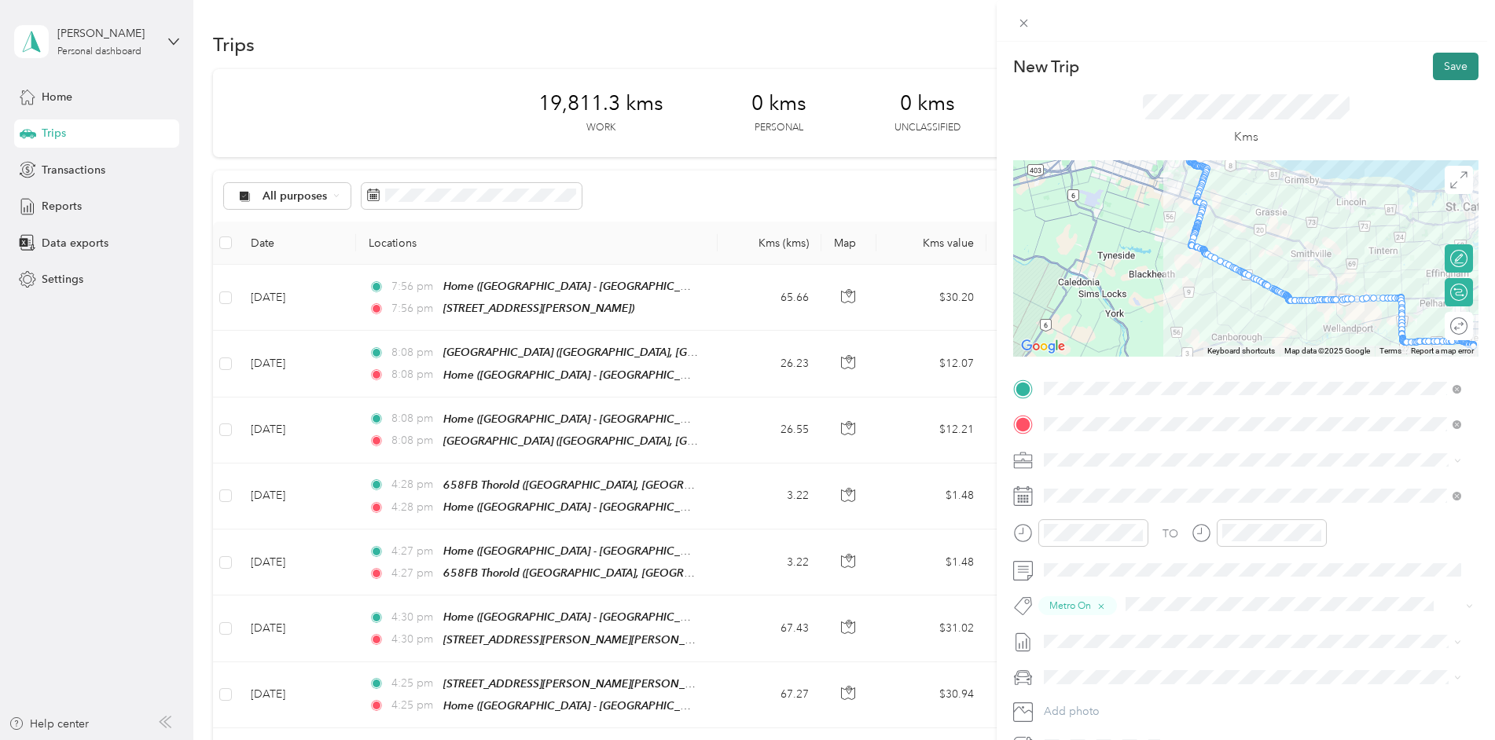
click at [1443, 69] on button "Save" at bounding box center [1456, 67] width 46 height 28
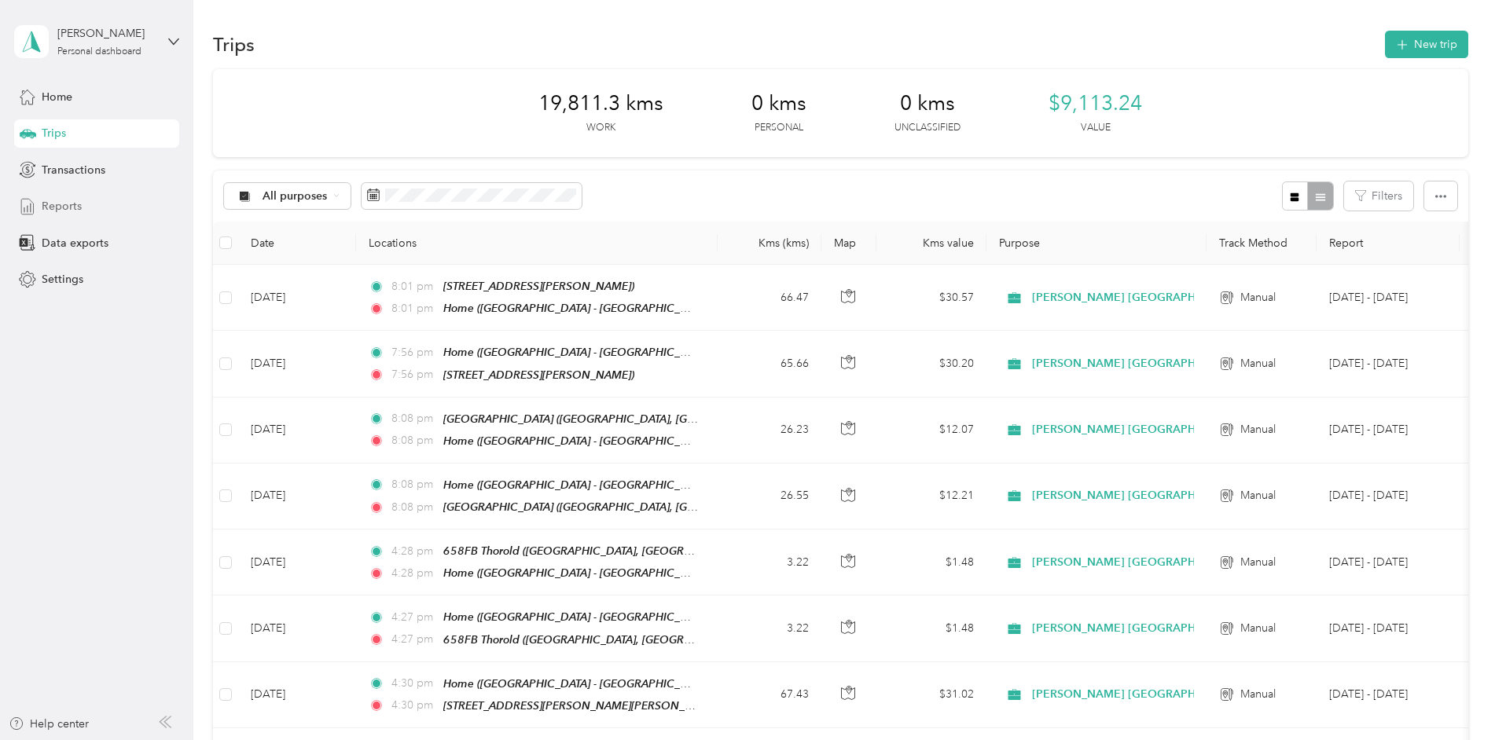
click at [60, 205] on span "Reports" at bounding box center [62, 206] width 40 height 17
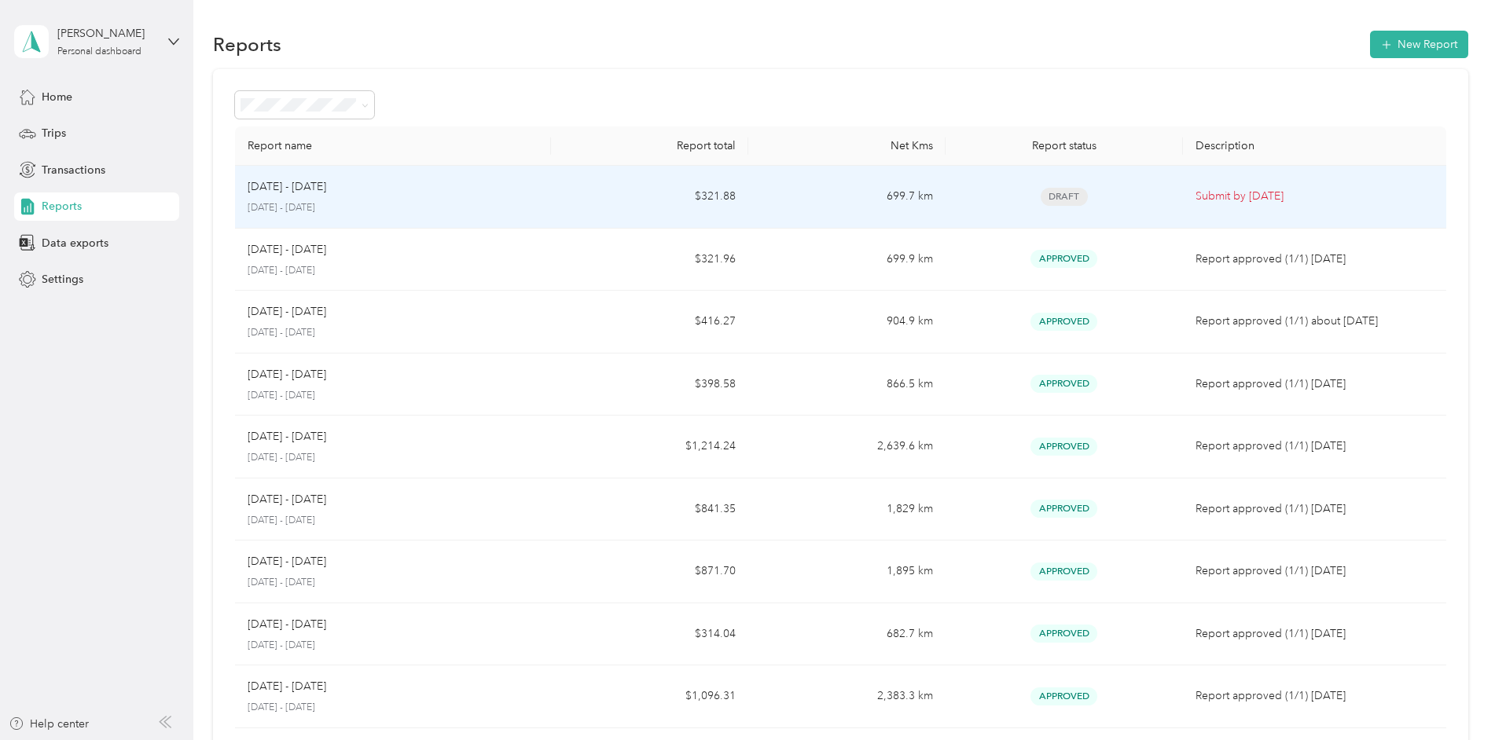
click at [787, 191] on td "699.7 km" at bounding box center [846, 197] width 197 height 63
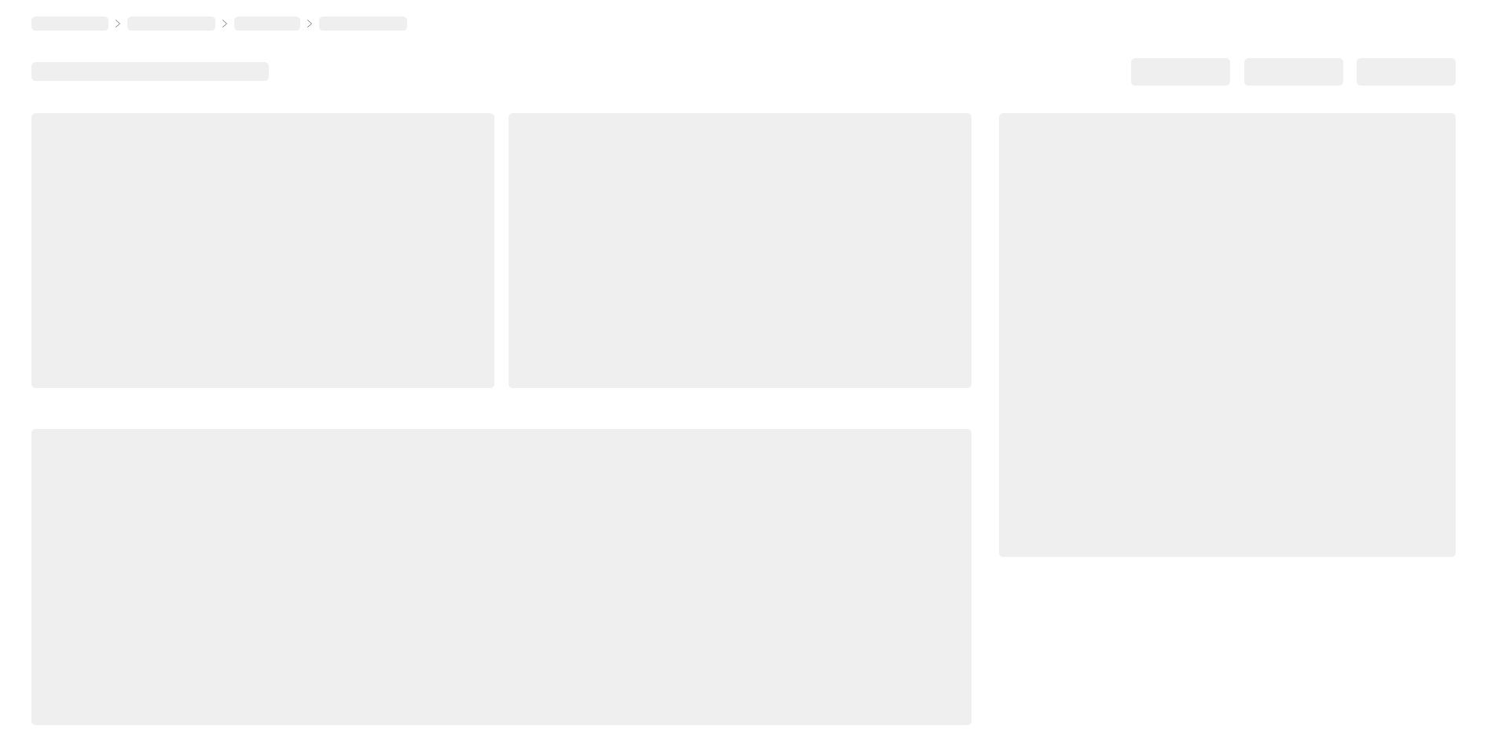
click at [787, 191] on div at bounding box center [740, 250] width 463 height 275
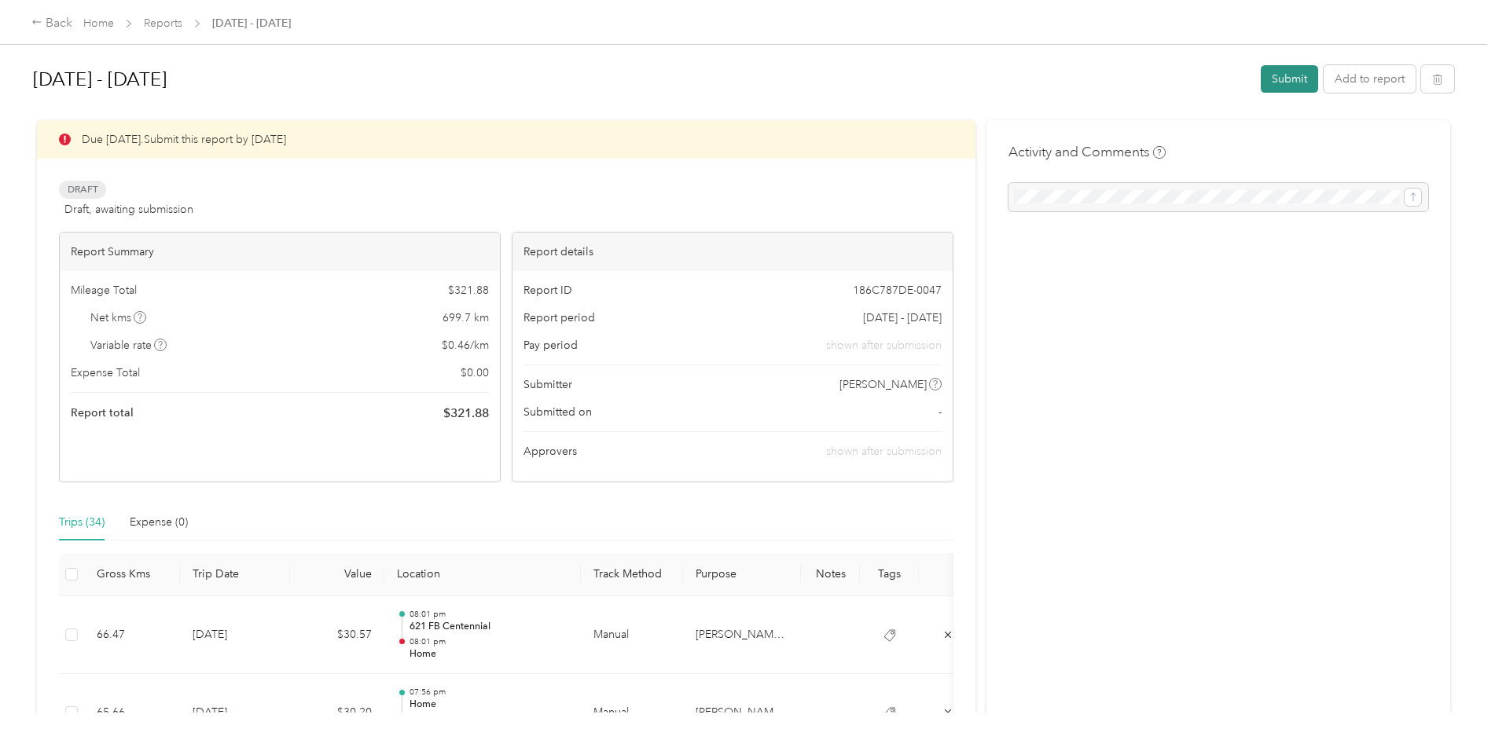
click at [1294, 74] on button "Submit" at bounding box center [1289, 79] width 57 height 28
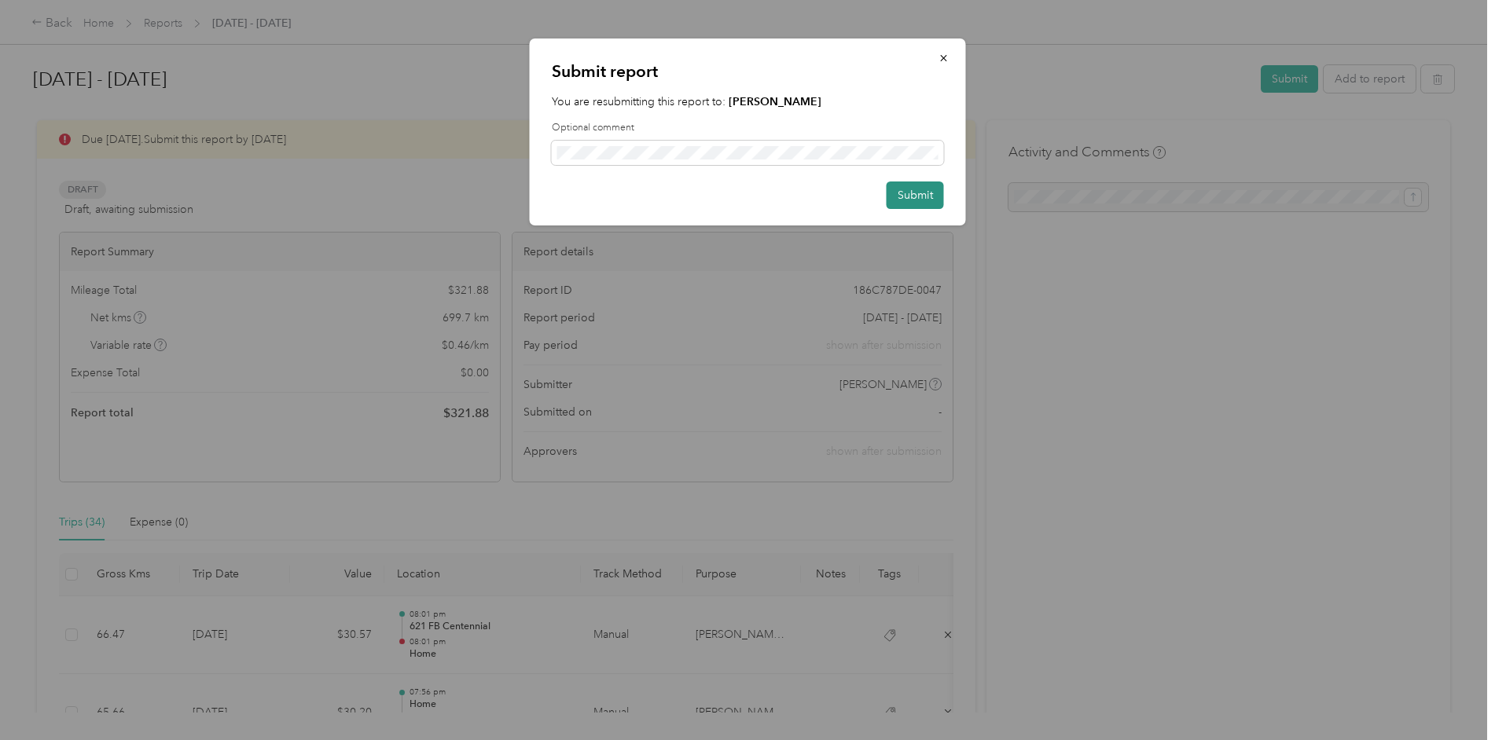
click at [917, 197] on button "Submit" at bounding box center [915, 196] width 57 height 28
